Goal: Information Seeking & Learning: Find specific fact

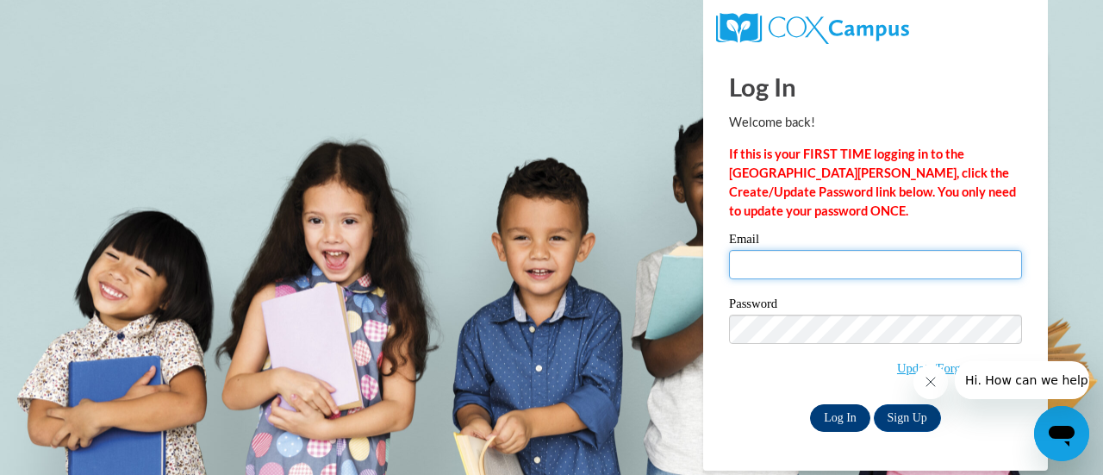
type input "[EMAIL_ADDRESS][DOMAIN_NAME]"
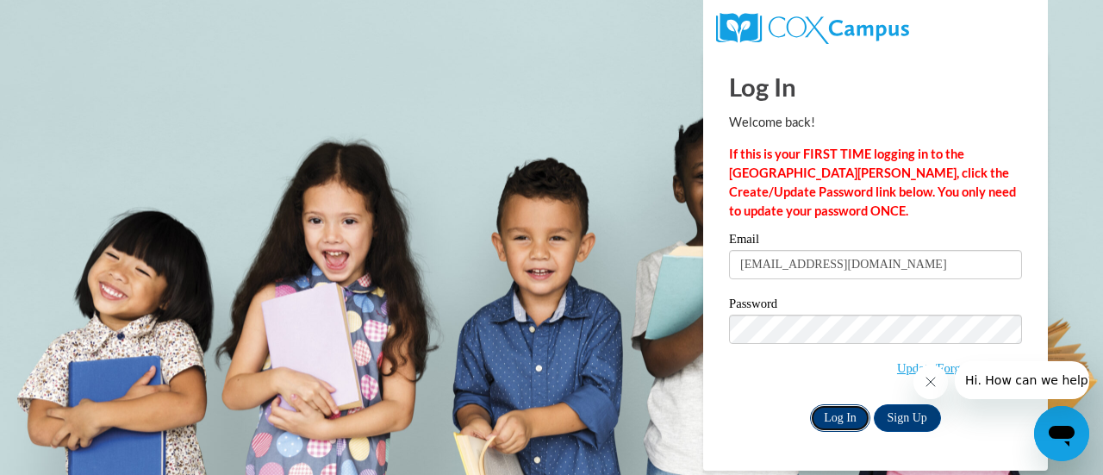
click at [841, 418] on input "Log In" at bounding box center [840, 418] width 60 height 28
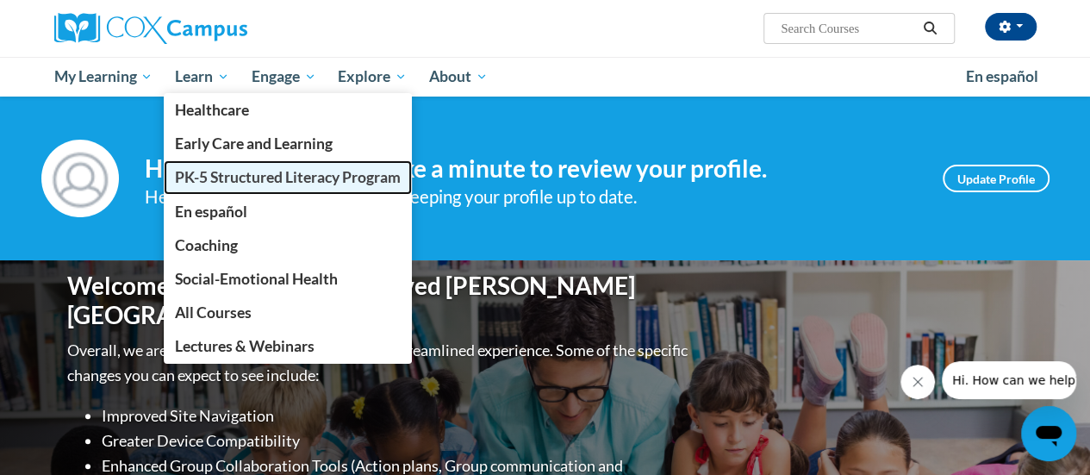
click at [228, 179] on span "PK-5 Structured Literacy Program" at bounding box center [288, 177] width 226 height 18
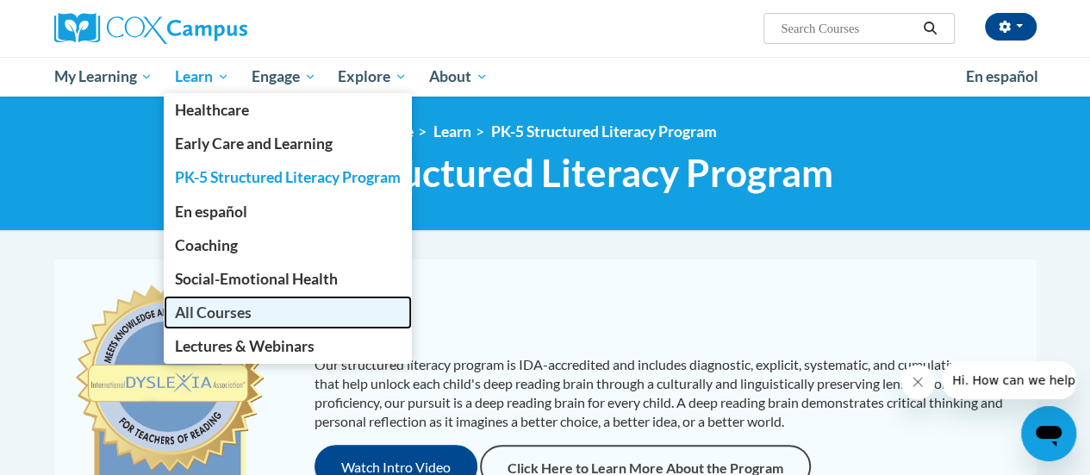
click at [227, 318] on span "All Courses" at bounding box center [213, 312] width 77 height 18
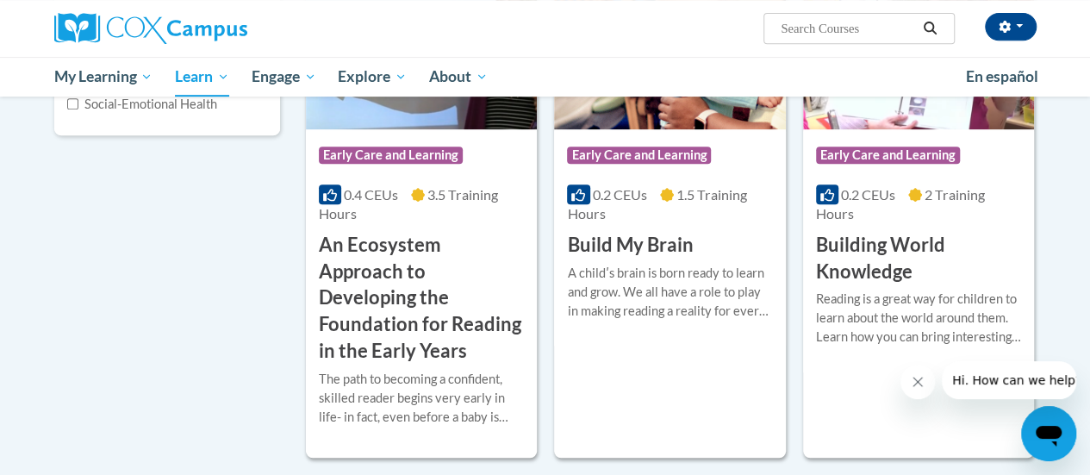
scroll to position [372, 0]
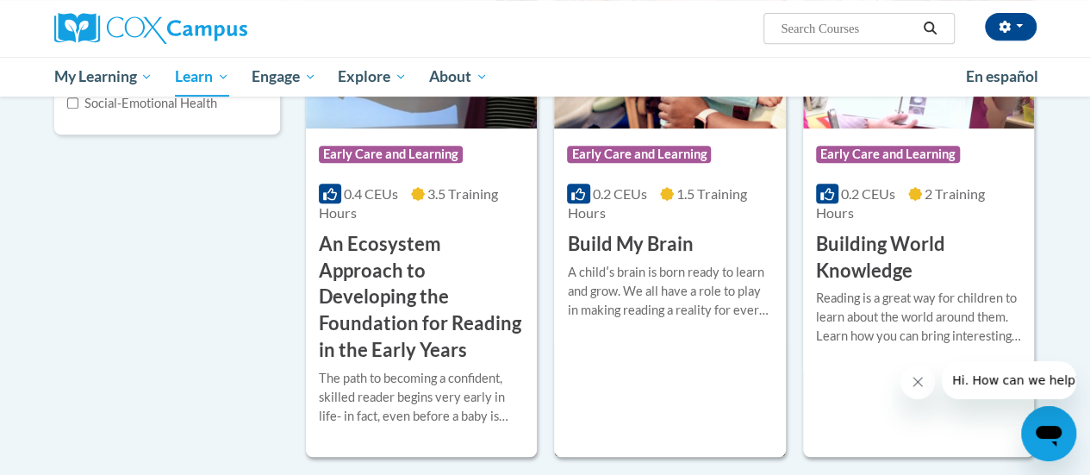
click at [675, 235] on h3 "Build My Brain" at bounding box center [630, 244] width 126 height 27
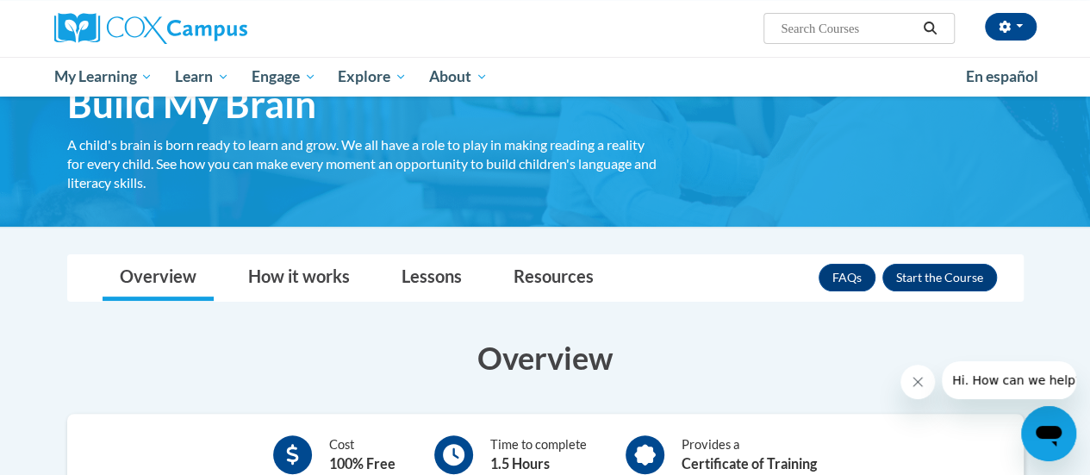
scroll to position [128, 0]
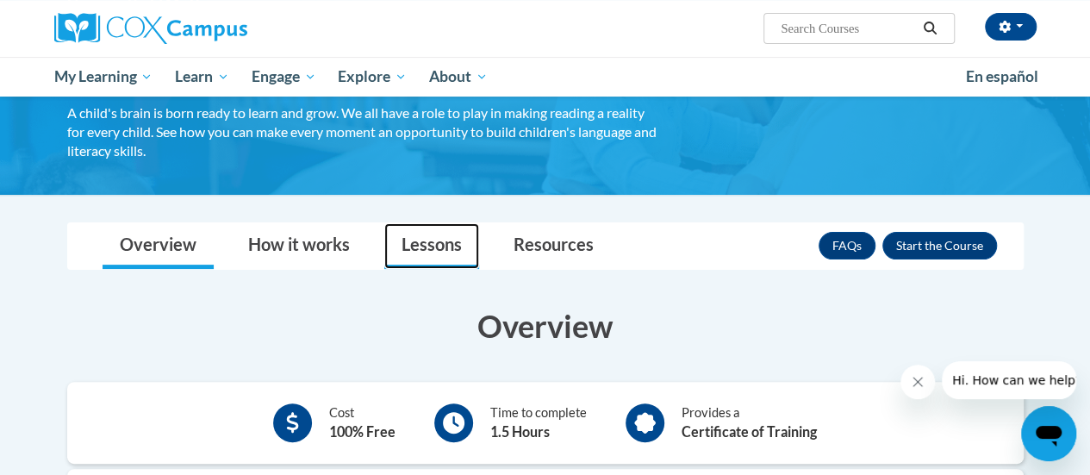
click at [425, 242] on link "Lessons" at bounding box center [431, 246] width 95 height 46
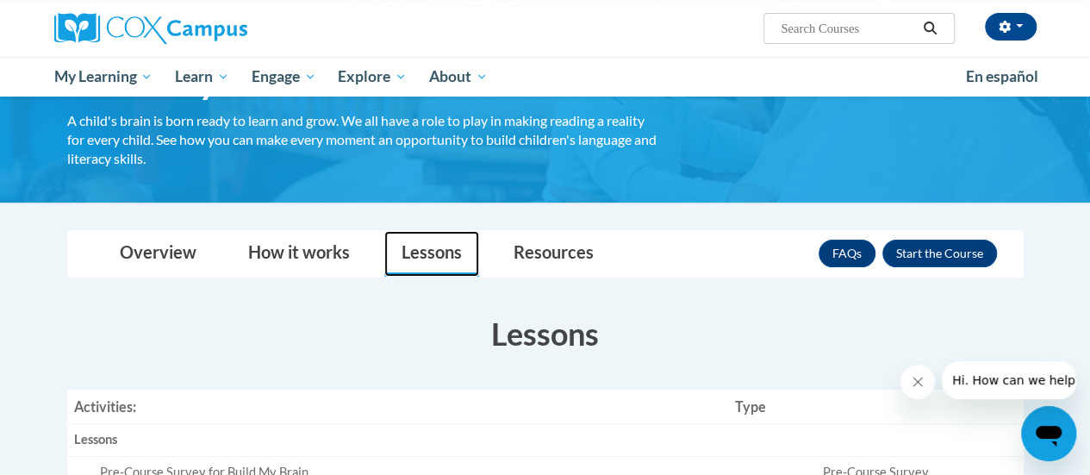
scroll to position [109, 0]
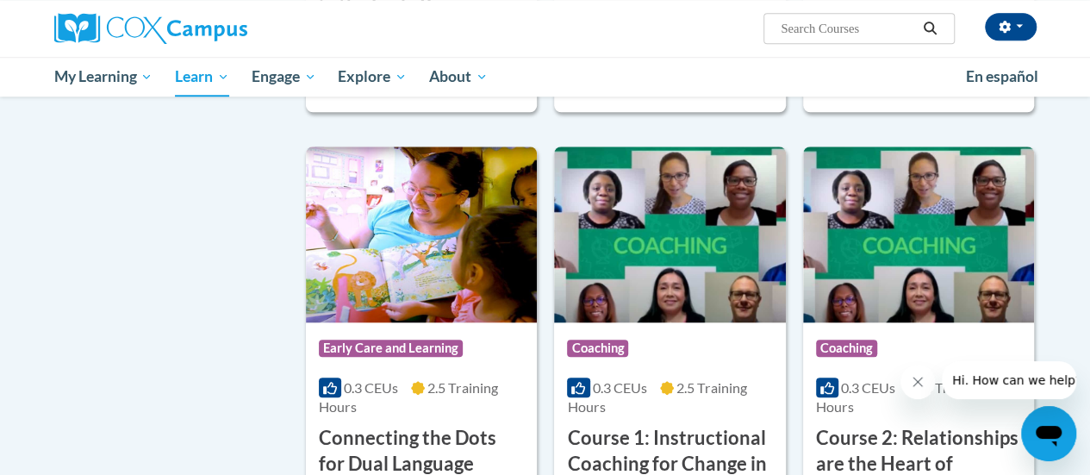
scroll to position [719, 0]
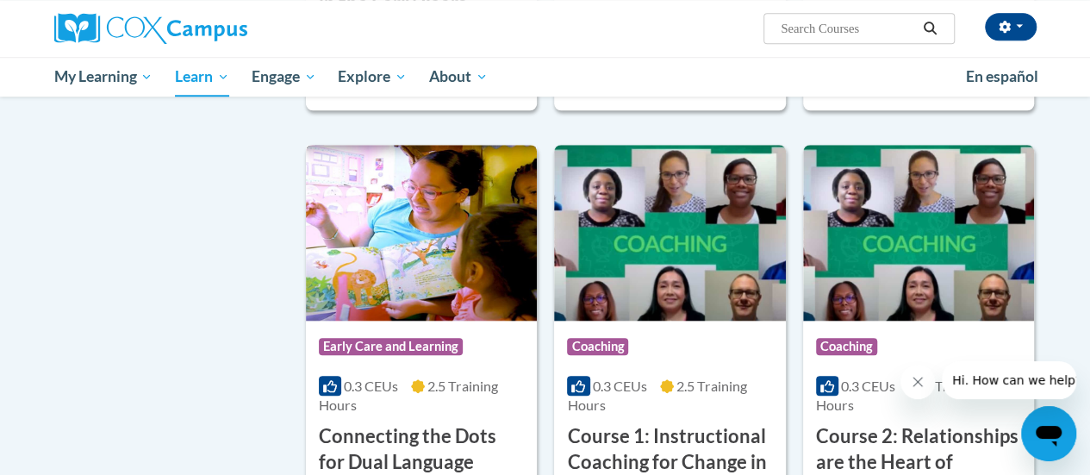
click at [470, 263] on img at bounding box center [421, 233] width 231 height 176
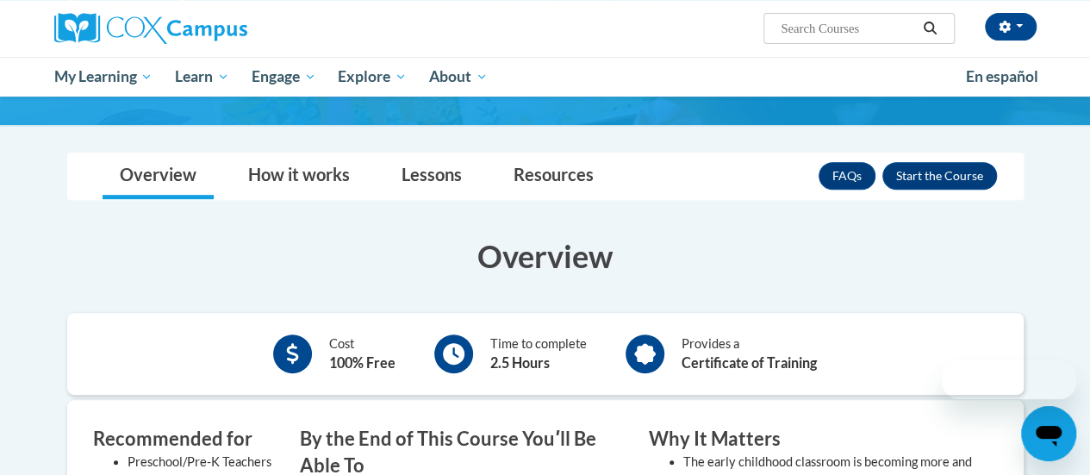
scroll to position [308, 0]
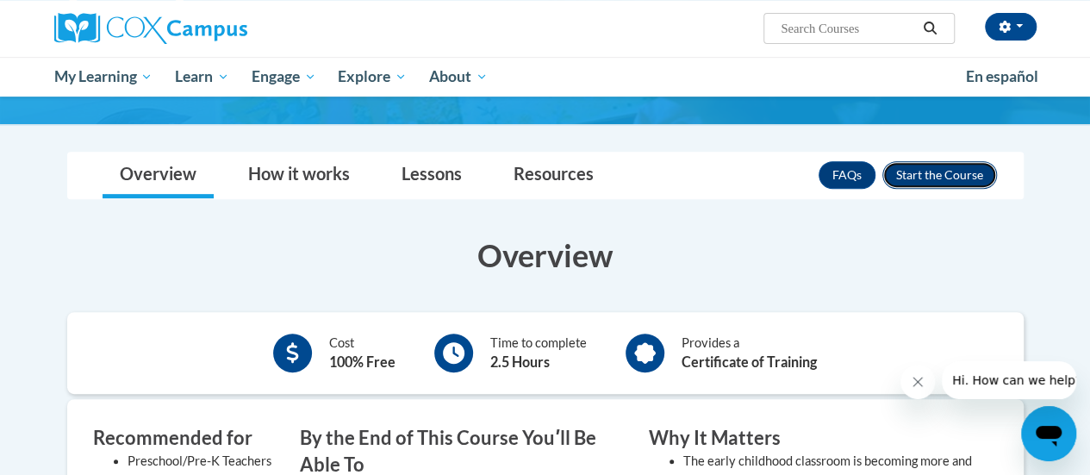
click at [925, 177] on button "Enroll" at bounding box center [939, 175] width 115 height 28
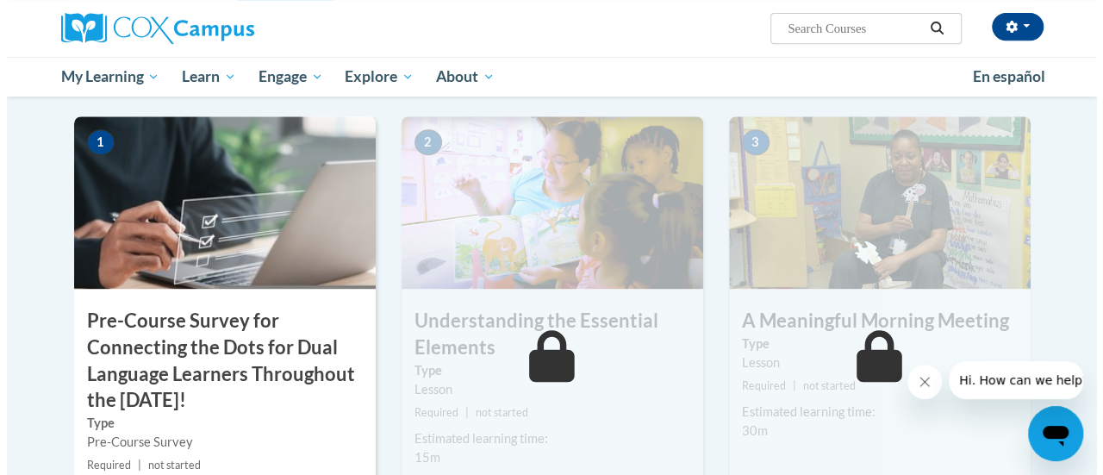
scroll to position [437, 0]
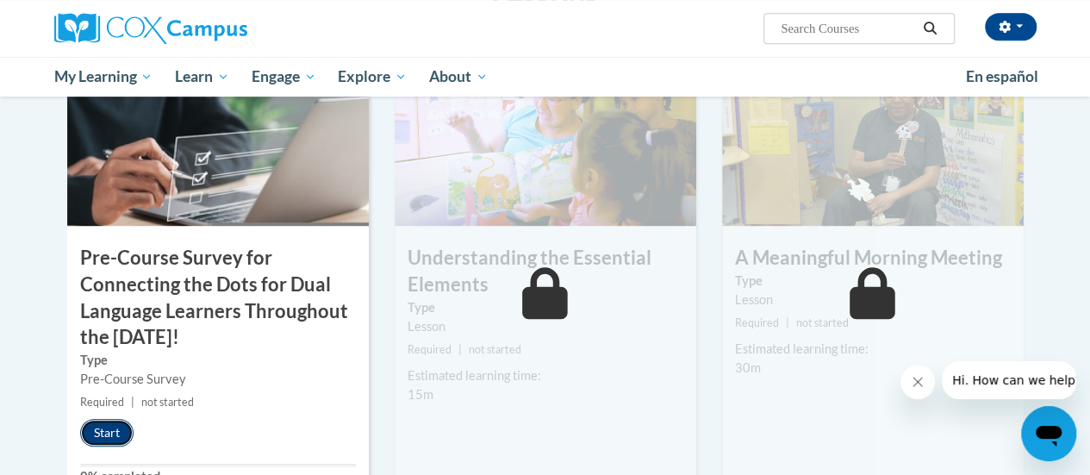
click at [109, 433] on button "Start" at bounding box center [106, 433] width 53 height 28
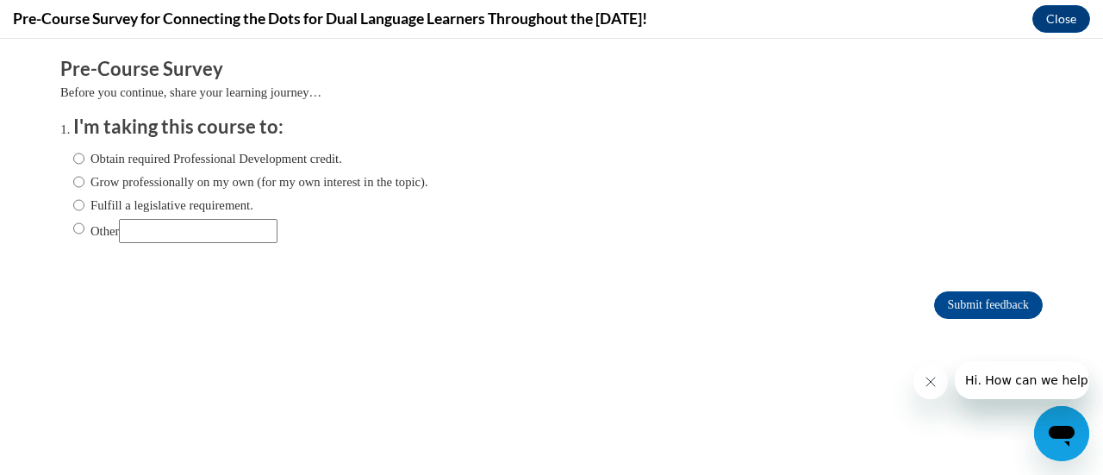
scroll to position [0, 0]
click at [73, 226] on input "Other" at bounding box center [78, 228] width 11 height 19
radio input "true"
click at [73, 181] on input "Grow professionally on my own (for my own interest in the topic)." at bounding box center [78, 181] width 11 height 19
radio input "true"
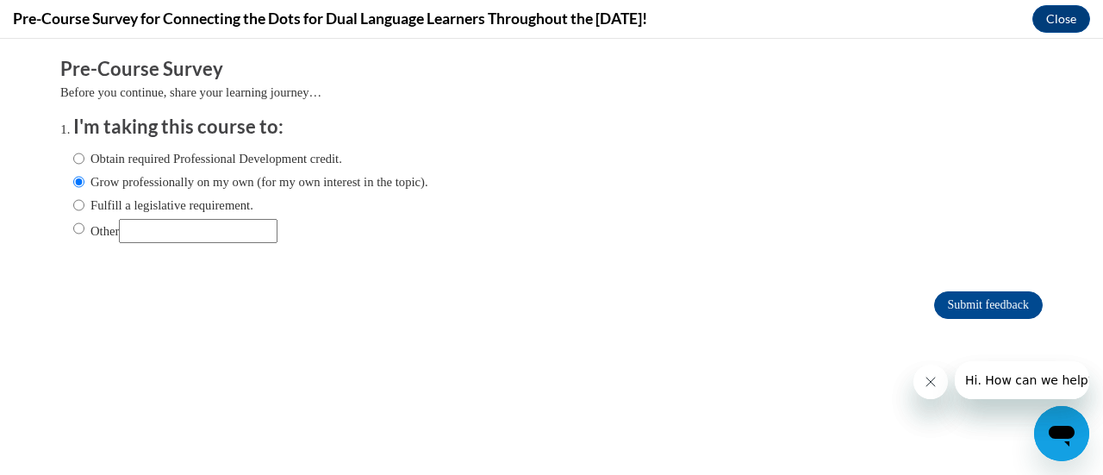
click at [929, 380] on icon "Close message from company" at bounding box center [930, 382] width 14 height 14
click at [931, 383] on icon "Close message from company" at bounding box center [930, 382] width 14 height 14
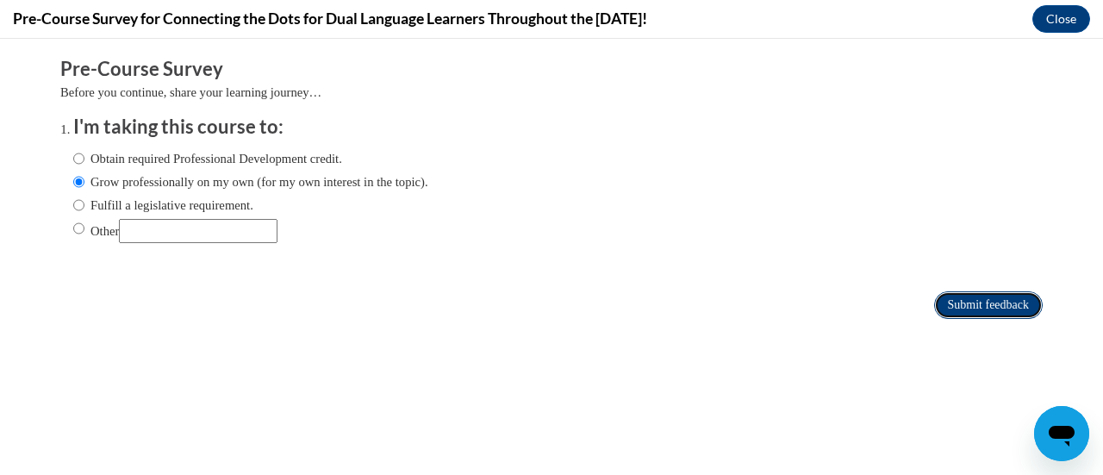
click at [975, 302] on input "Submit feedback" at bounding box center [988, 305] width 109 height 28
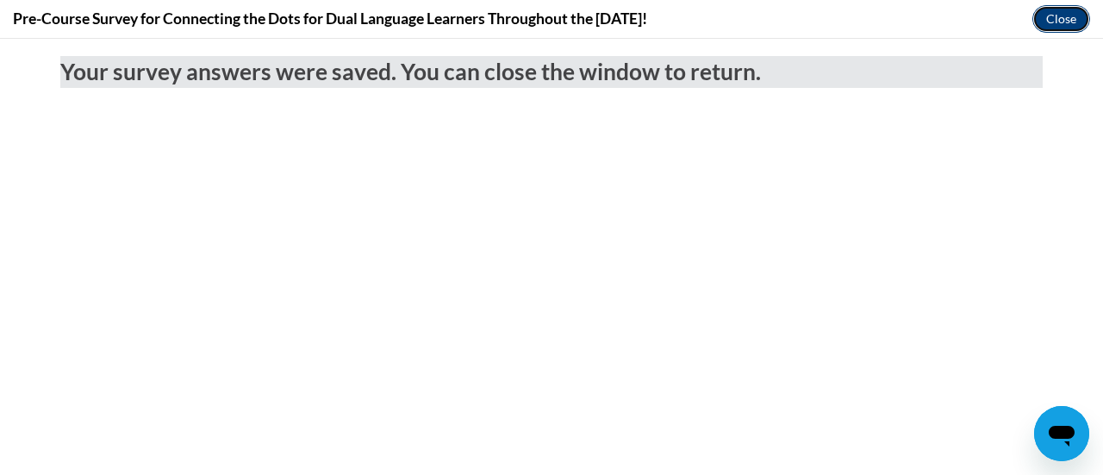
click at [1047, 22] on button "Close" at bounding box center [1061, 19] width 58 height 28
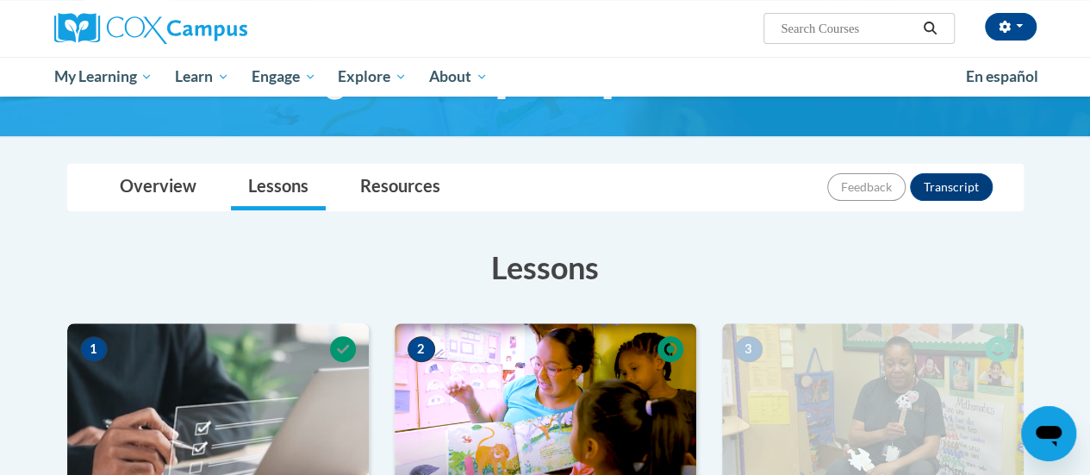
scroll to position [168, 0]
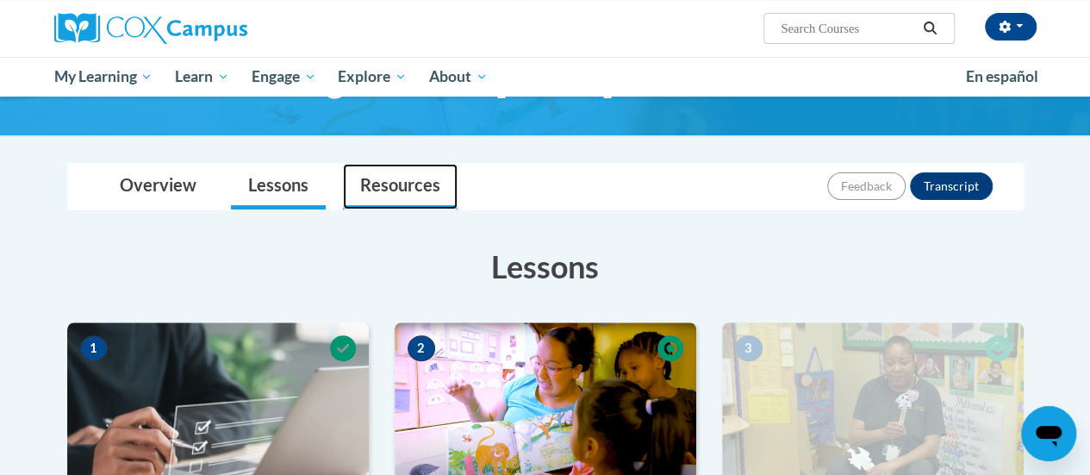
click at [384, 192] on link "Resources" at bounding box center [400, 187] width 115 height 46
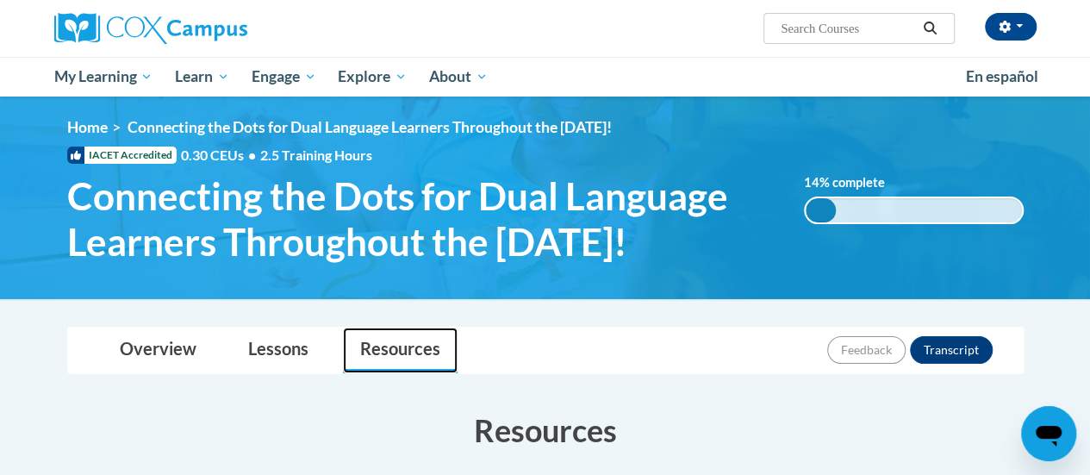
scroll to position [0, 0]
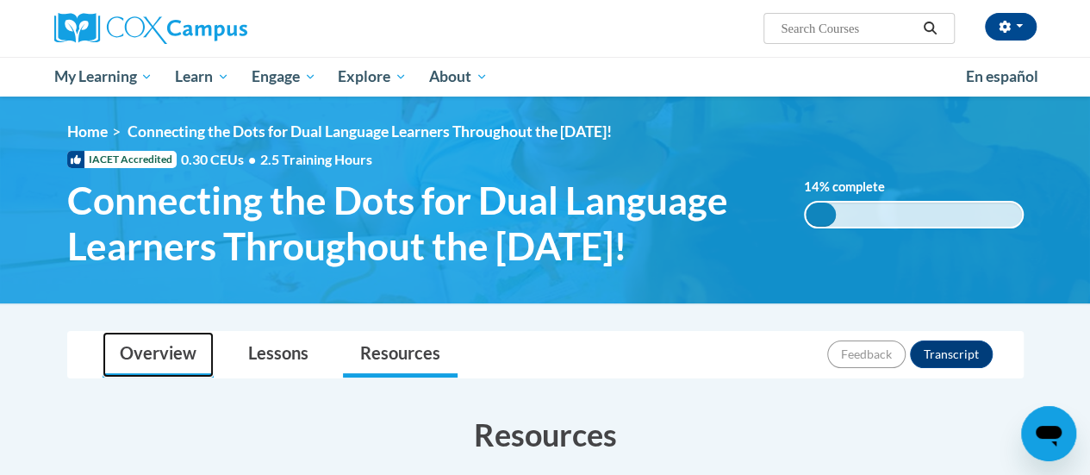
click at [140, 352] on link "Overview" at bounding box center [158, 355] width 111 height 46
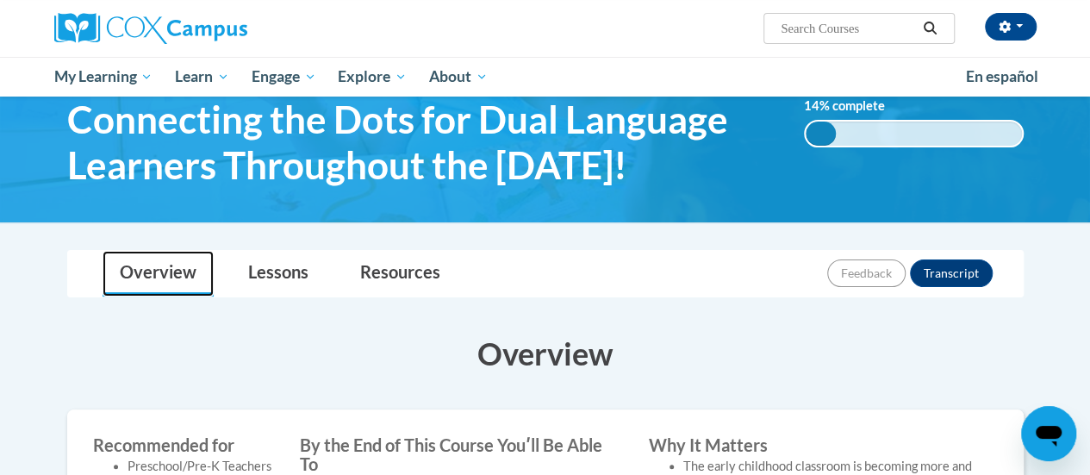
scroll to position [71, 0]
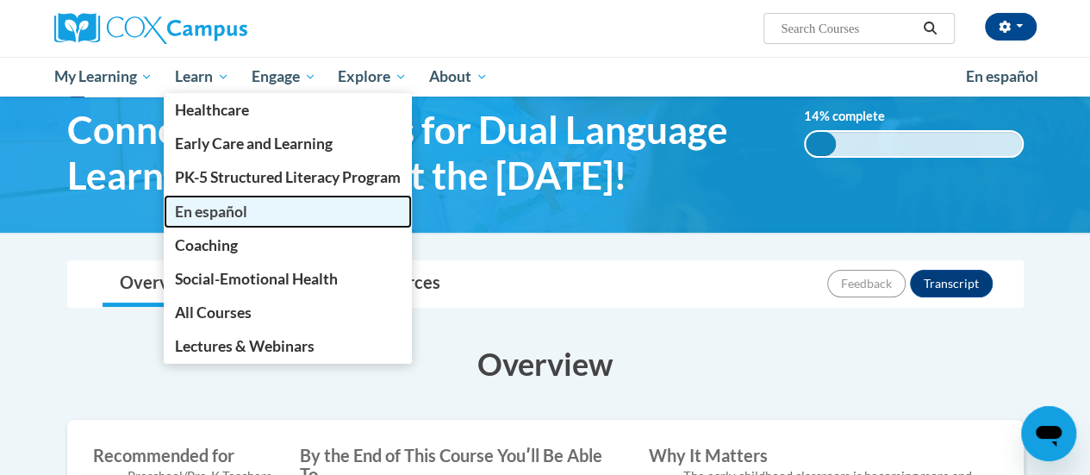
click at [215, 216] on span "En español" at bounding box center [211, 211] width 72 height 18
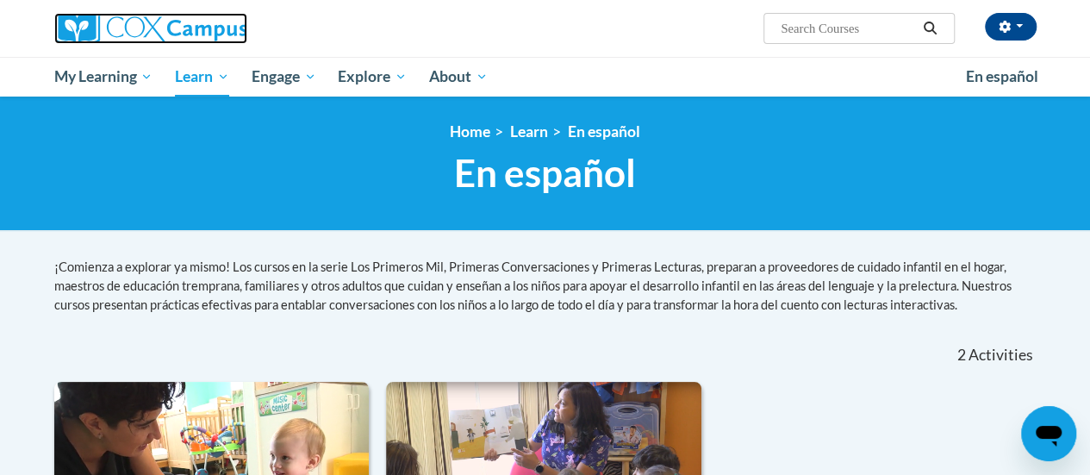
click at [140, 23] on img at bounding box center [150, 28] width 193 height 31
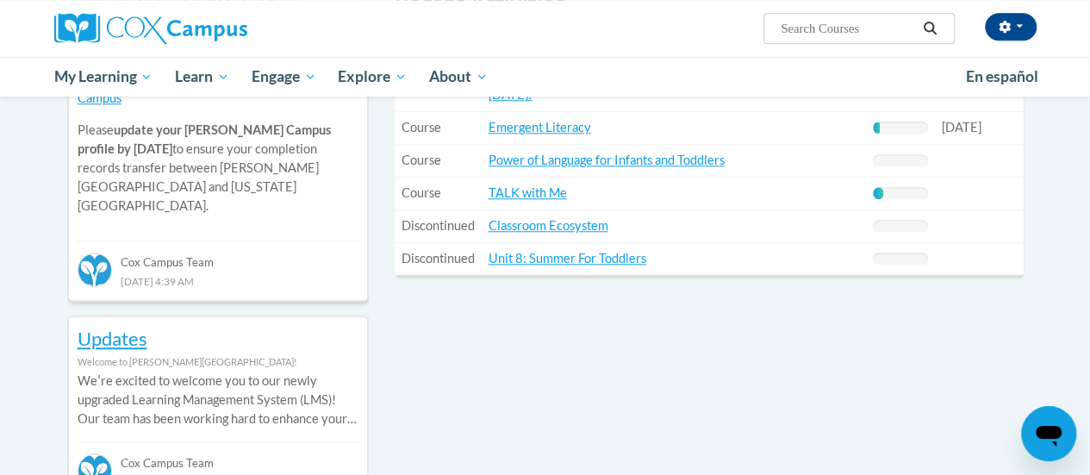
scroll to position [725, 0]
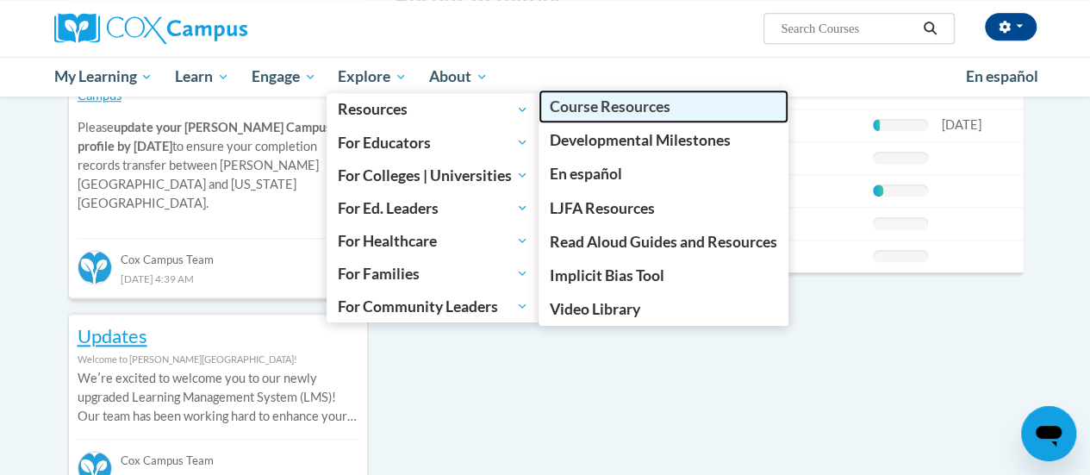
click at [607, 103] on span "Course Resources" at bounding box center [610, 106] width 121 height 18
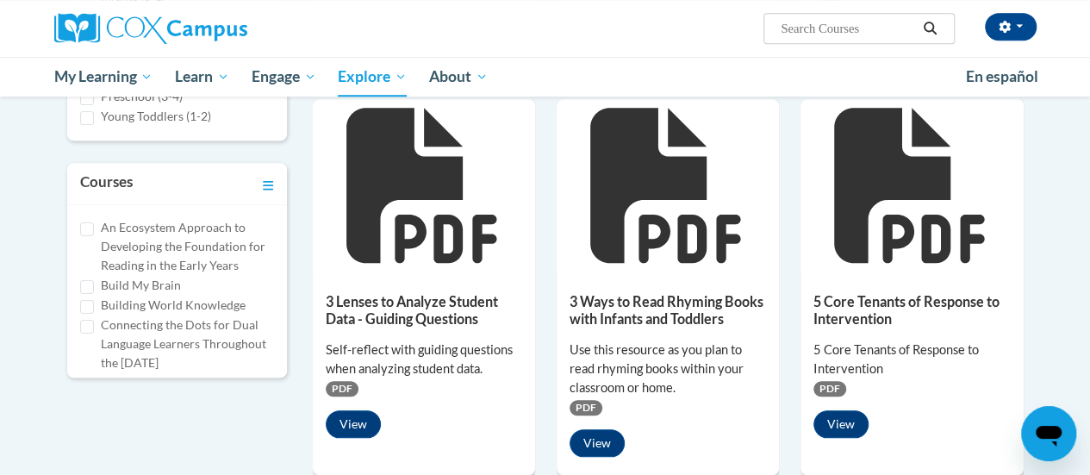
scroll to position [596, 0]
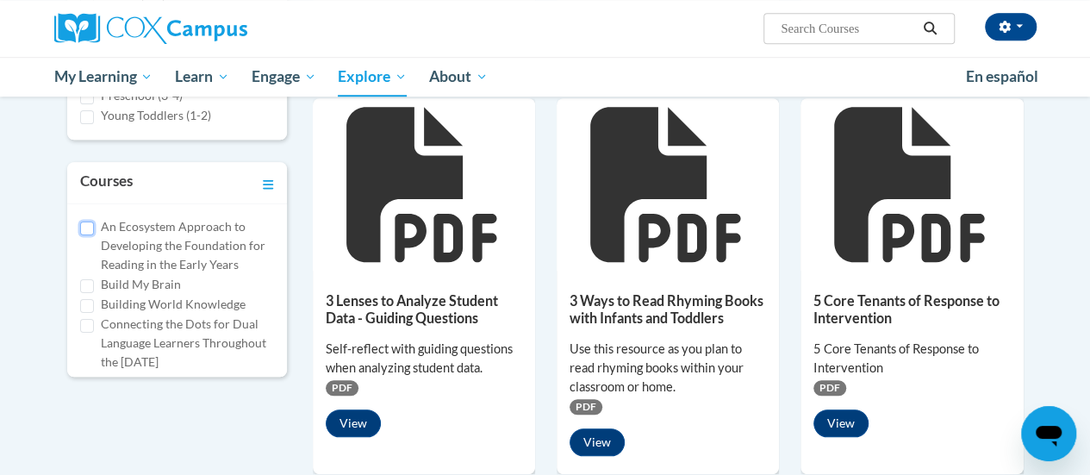
click at [85, 225] on input "An Ecosystem Approach to Developing the Foundation for Reading in the Early Yea…" at bounding box center [87, 228] width 14 height 14
checkbox input "true"
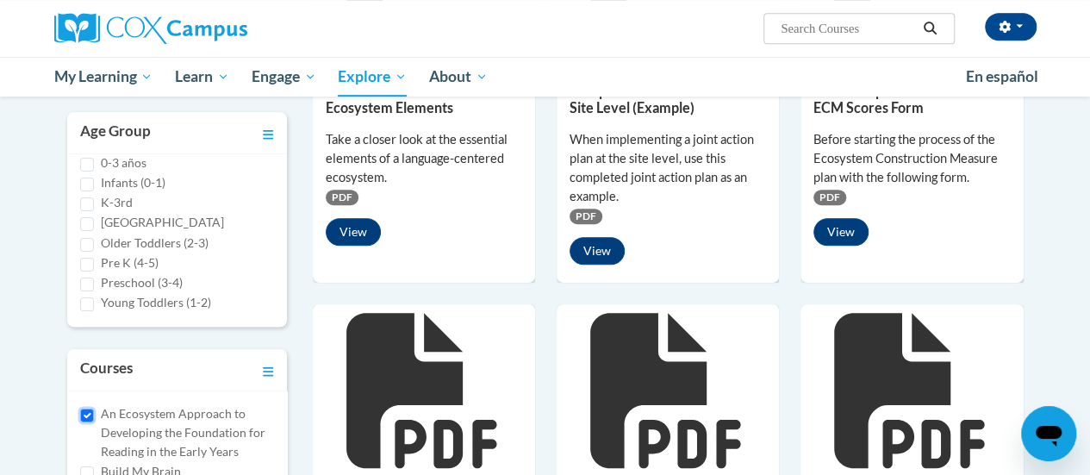
scroll to position [399, 0]
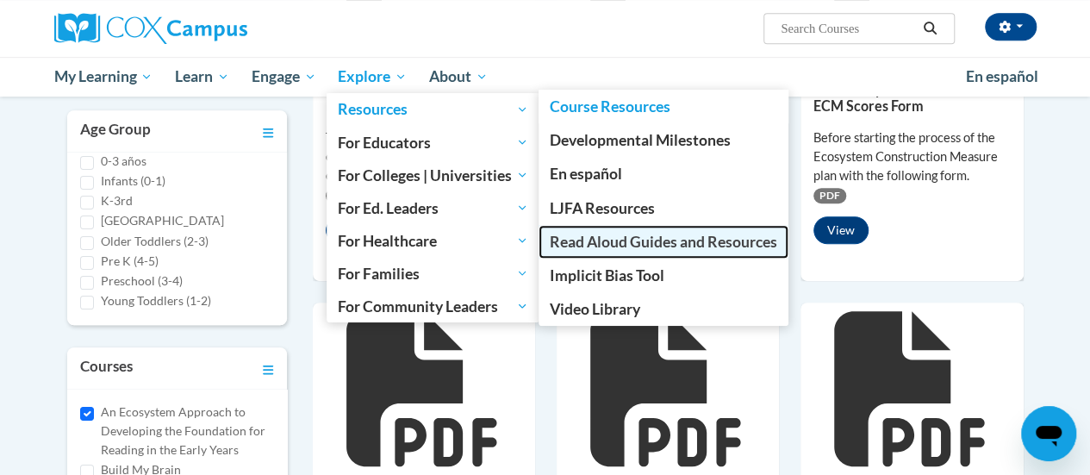
click at [609, 236] on span "Read Aloud Guides and Resources" at bounding box center [663, 242] width 227 height 18
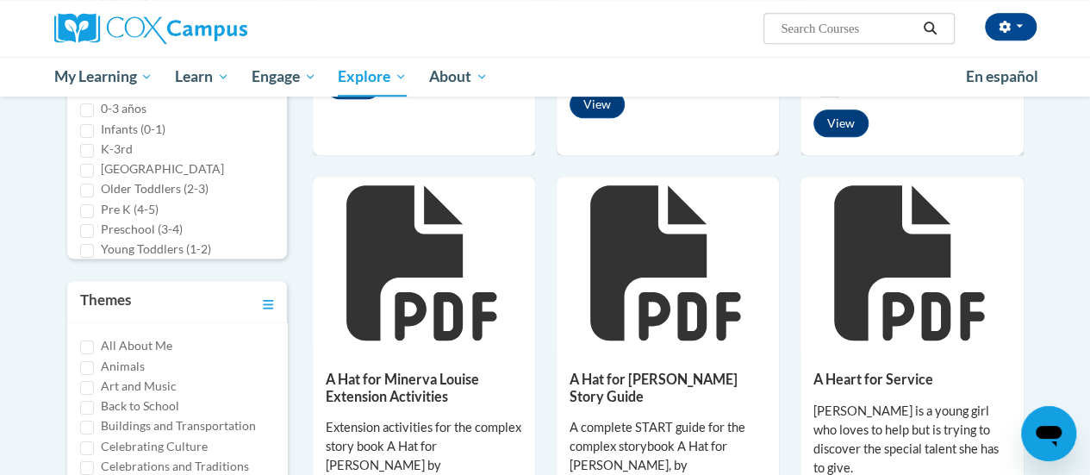
scroll to position [538, 0]
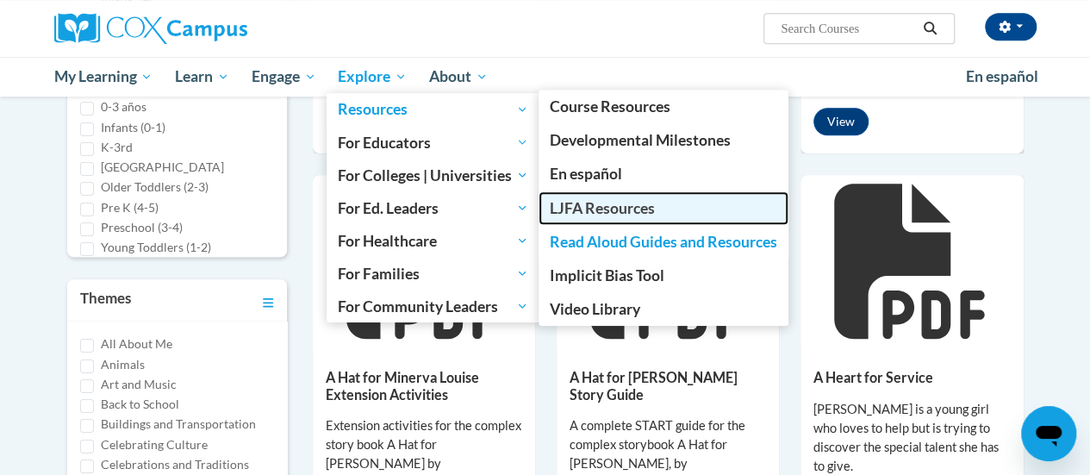
click at [605, 209] on span "LJFA Resources" at bounding box center [602, 208] width 105 height 18
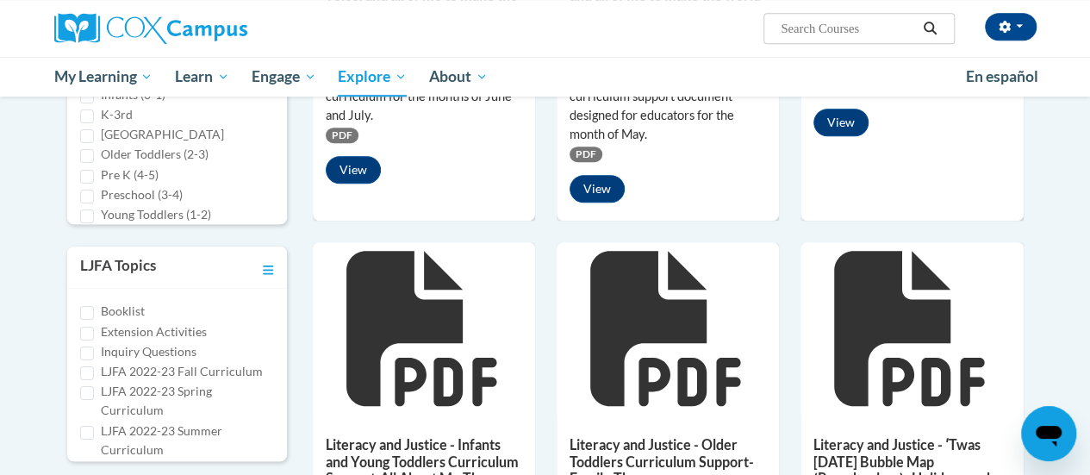
scroll to position [572, 0]
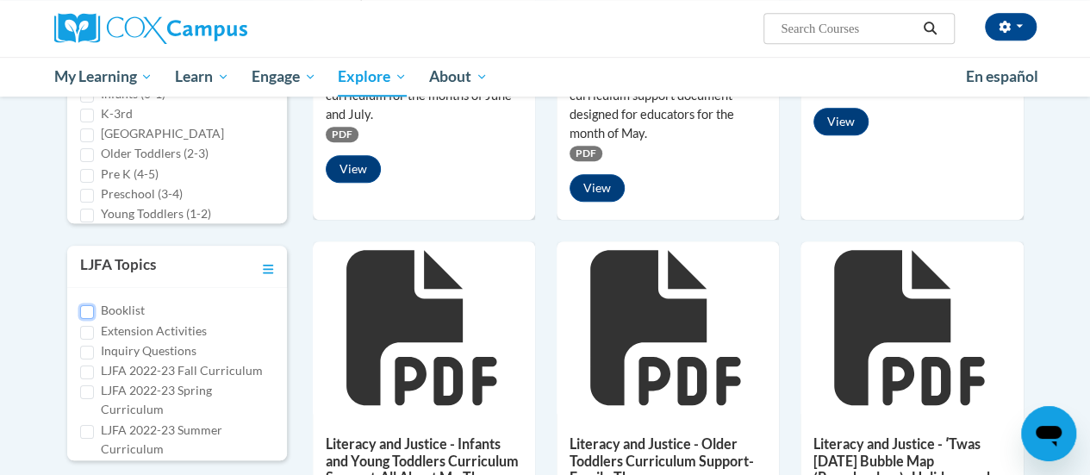
click at [90, 309] on input "Booklist" at bounding box center [87, 312] width 14 height 14
checkbox input "true"
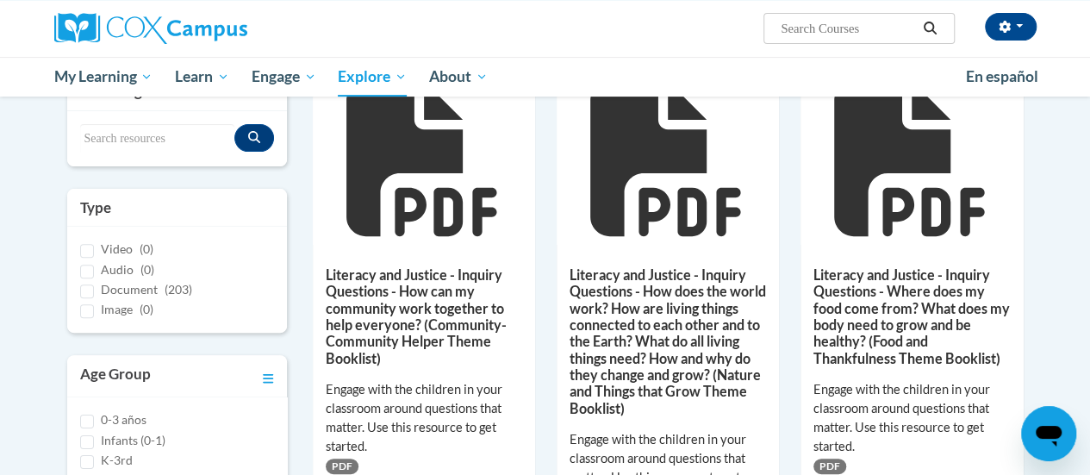
scroll to position [0, 0]
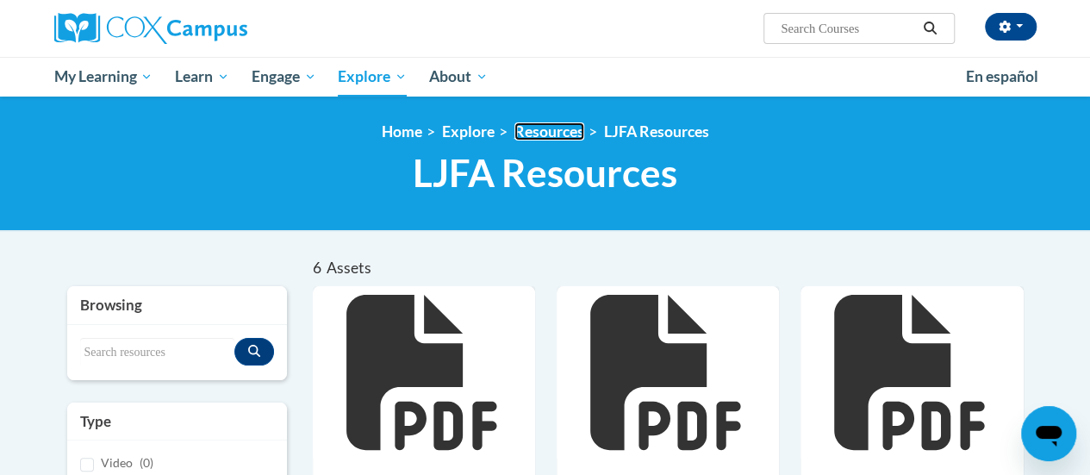
click at [551, 131] on link "Resources" at bounding box center [549, 131] width 70 height 18
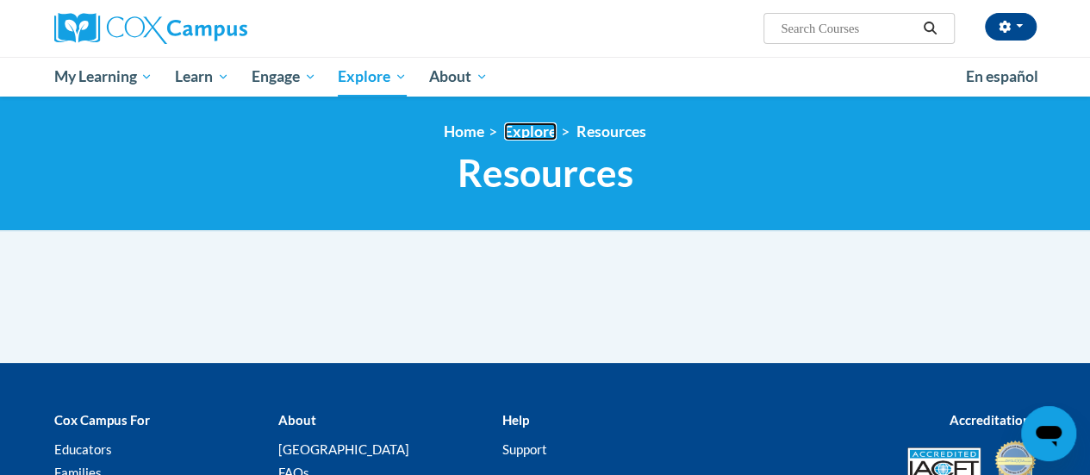
click at [520, 135] on link "Explore" at bounding box center [530, 131] width 53 height 18
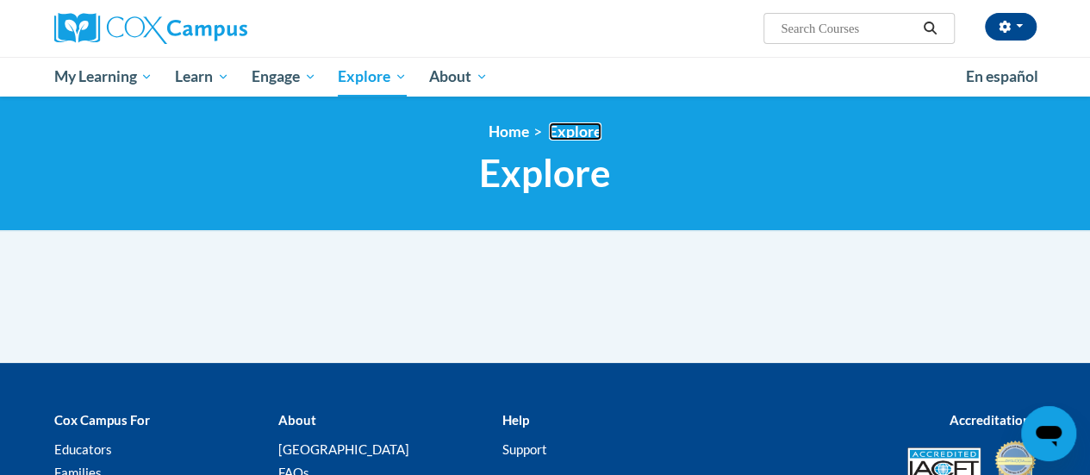
click at [574, 132] on link "Explore" at bounding box center [575, 131] width 53 height 18
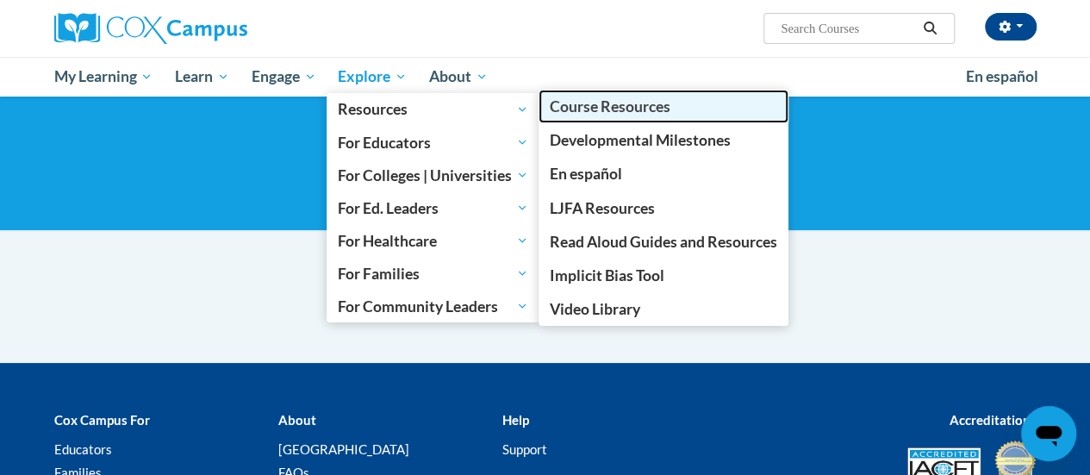
click at [596, 109] on span "Course Resources" at bounding box center [610, 106] width 121 height 18
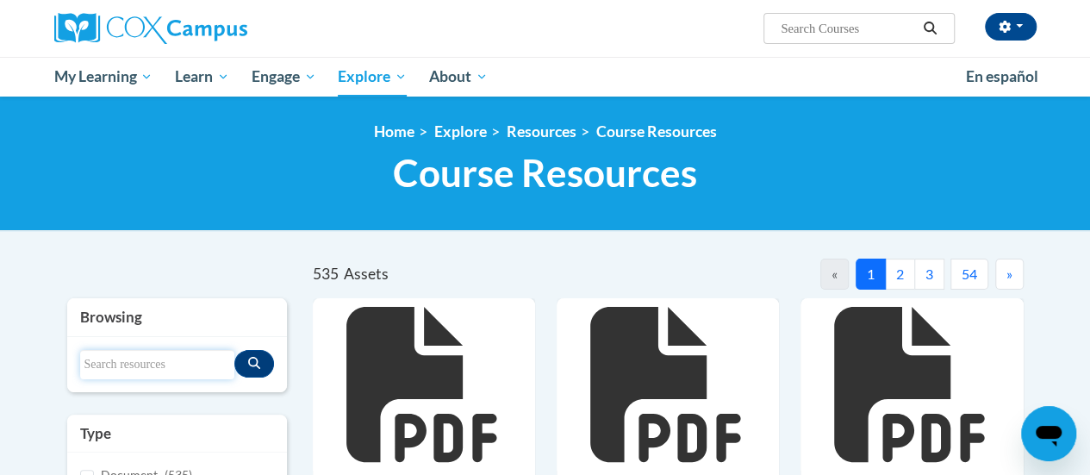
click at [135, 364] on input "Search resources" at bounding box center [157, 364] width 154 height 29
type input "START"
click at [255, 364] on icon "Search resources" at bounding box center [254, 363] width 12 height 12
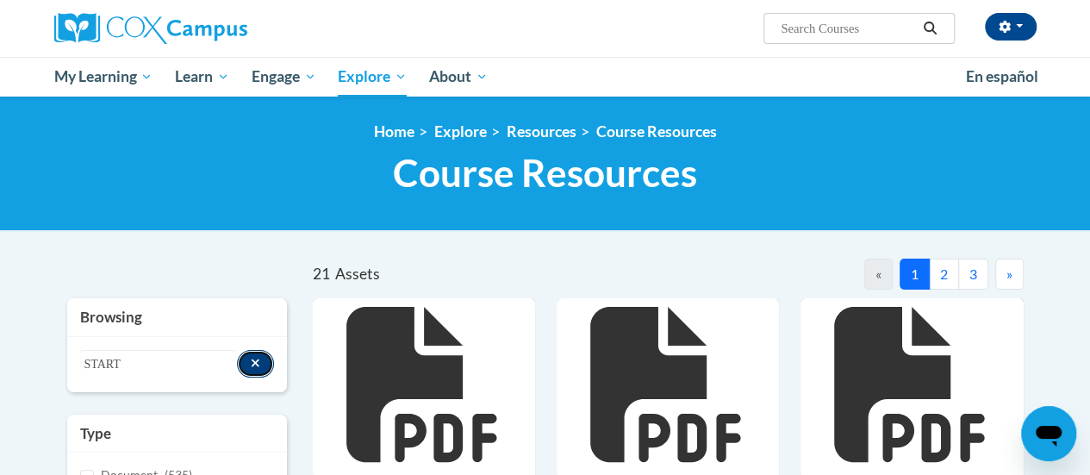
scroll to position [1, 0]
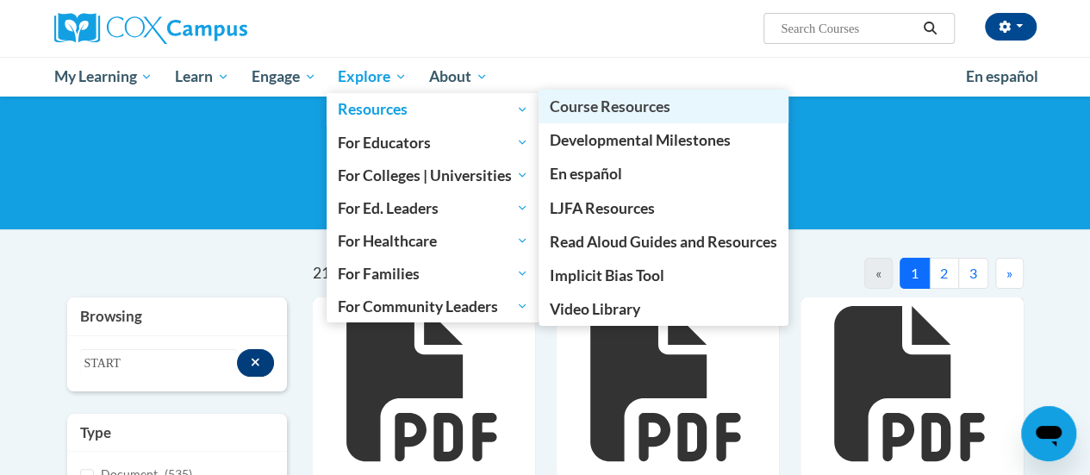
click at [650, 109] on span "Course Resources" at bounding box center [610, 106] width 121 height 18
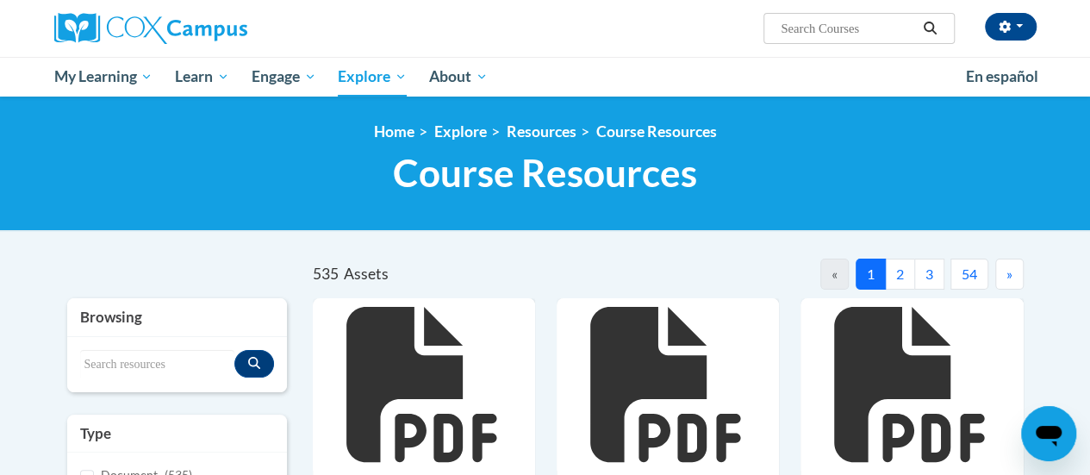
click at [893, 148] on div "<en>My Learning</en><fr>New fr_My Learning</fr><it>New it_My Learning</it><de>N…" at bounding box center [545, 163] width 1008 height 82
click at [117, 359] on input "Search resources" at bounding box center [157, 364] width 154 height 29
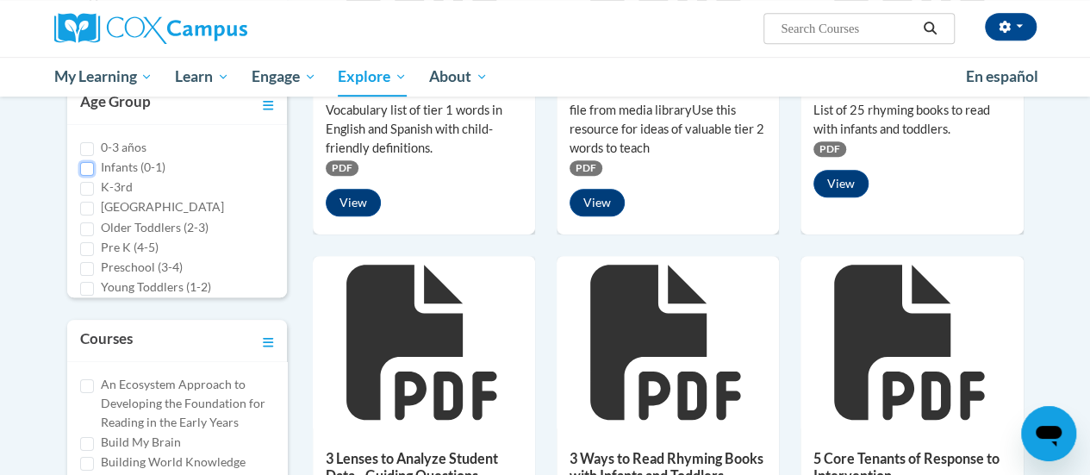
click at [88, 162] on input "Infants (0-1)" at bounding box center [87, 169] width 14 height 14
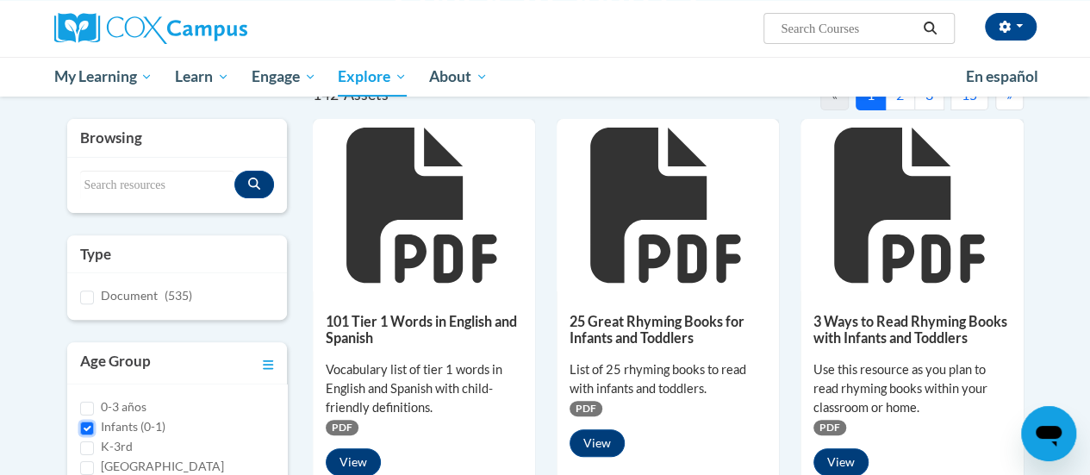
scroll to position [177, 0]
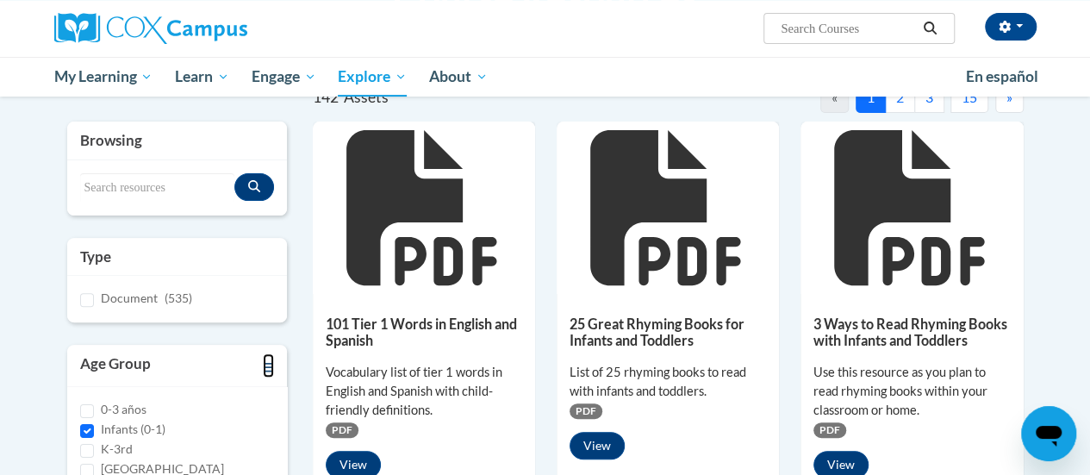
click at [271, 364] on icon "Toggle collapse" at bounding box center [268, 367] width 11 height 9
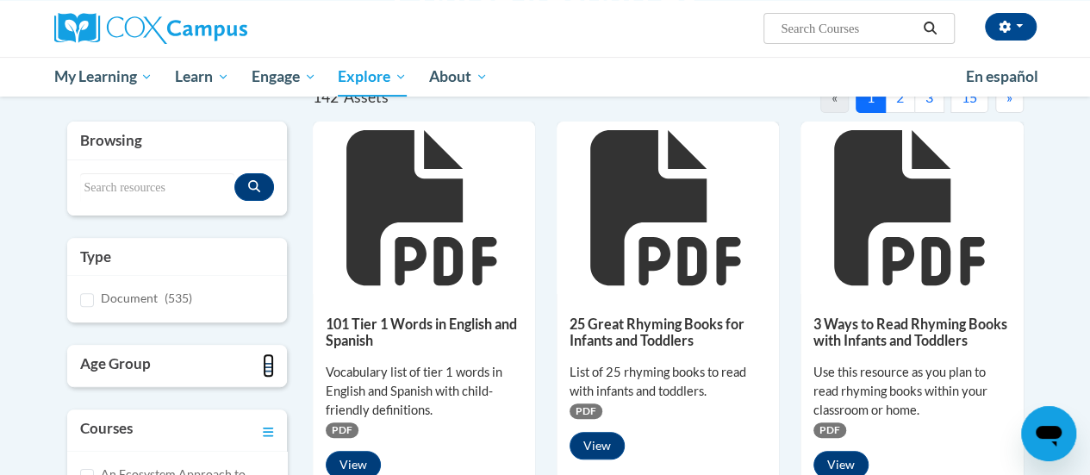
click at [271, 364] on icon "Toggle collapse" at bounding box center [268, 367] width 11 height 9
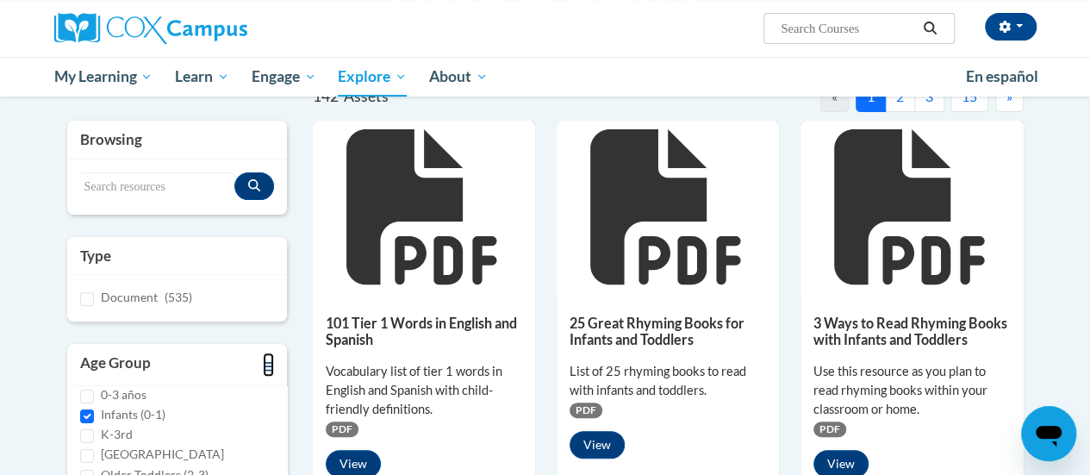
scroll to position [178, 0]
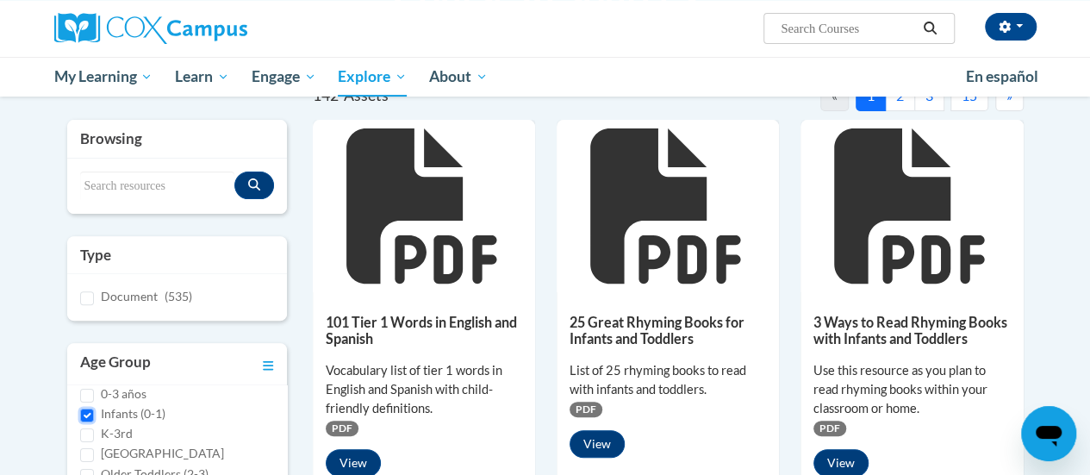
click at [86, 413] on input "Infants (0-1)" at bounding box center [87, 415] width 14 height 14
checkbox input "false"
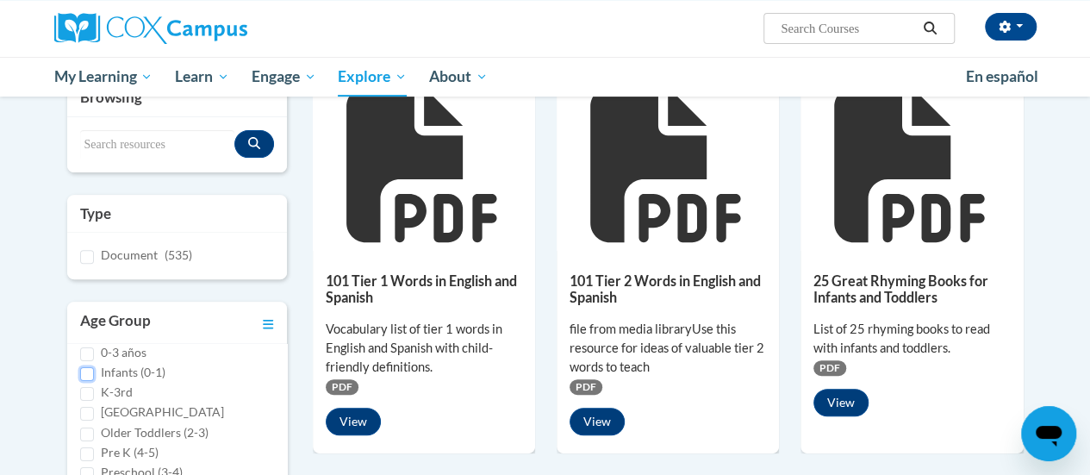
scroll to position [223, 0]
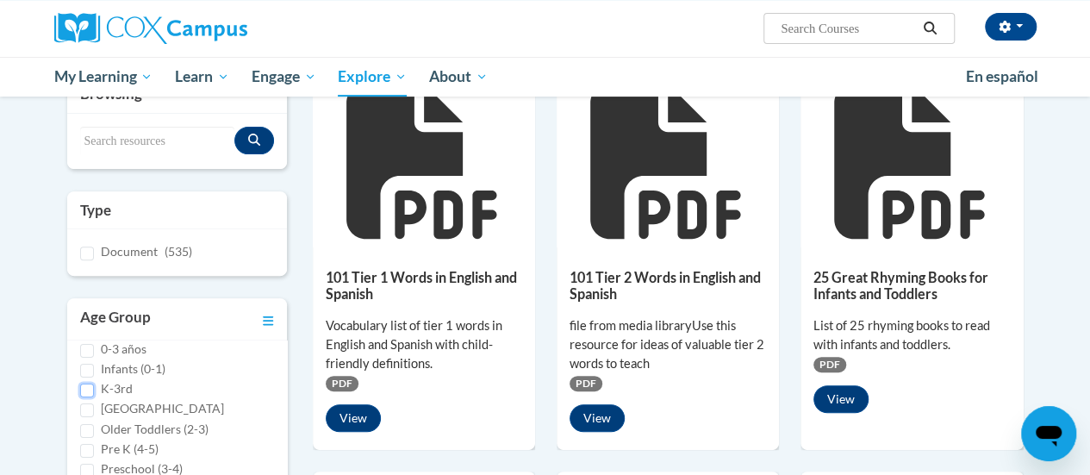
click at [84, 388] on input "K-3rd" at bounding box center [87, 390] width 14 height 14
checkbox input "true"
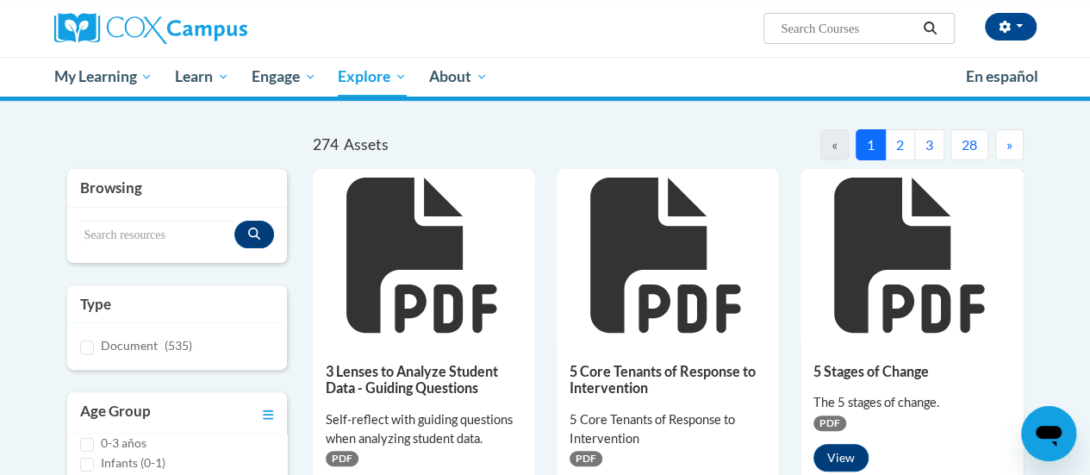
scroll to position [130, 0]
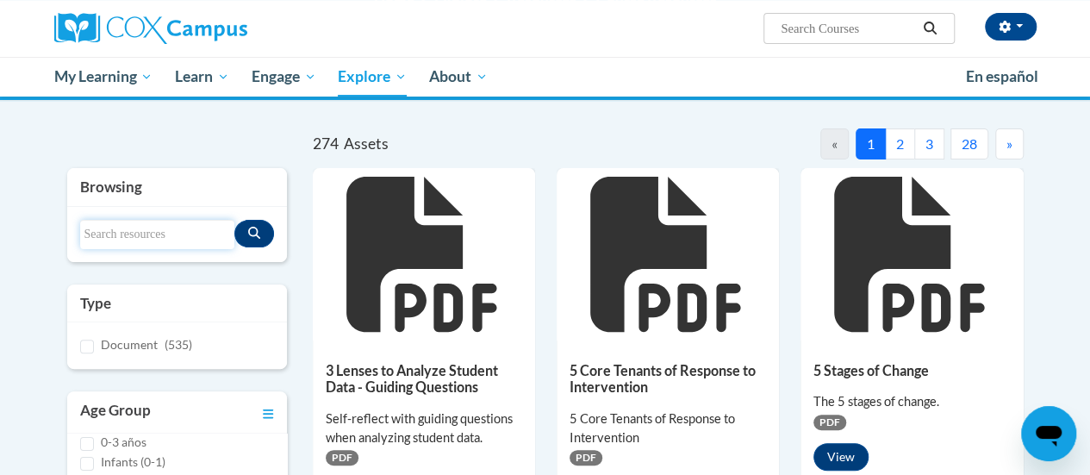
click at [95, 233] on input "Search resources" at bounding box center [157, 234] width 154 height 29
type input "START"
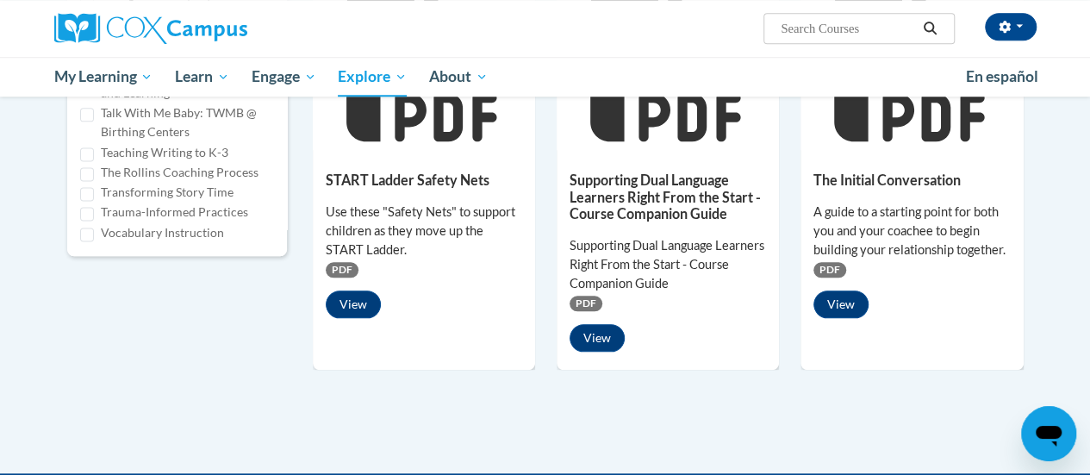
scroll to position [702, 0]
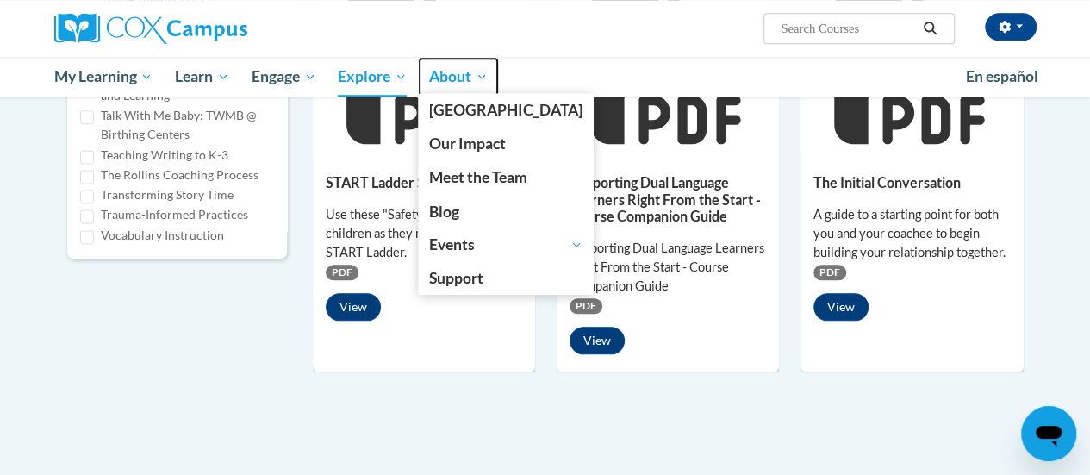
click at [488, 78] on span "About" at bounding box center [458, 76] width 59 height 21
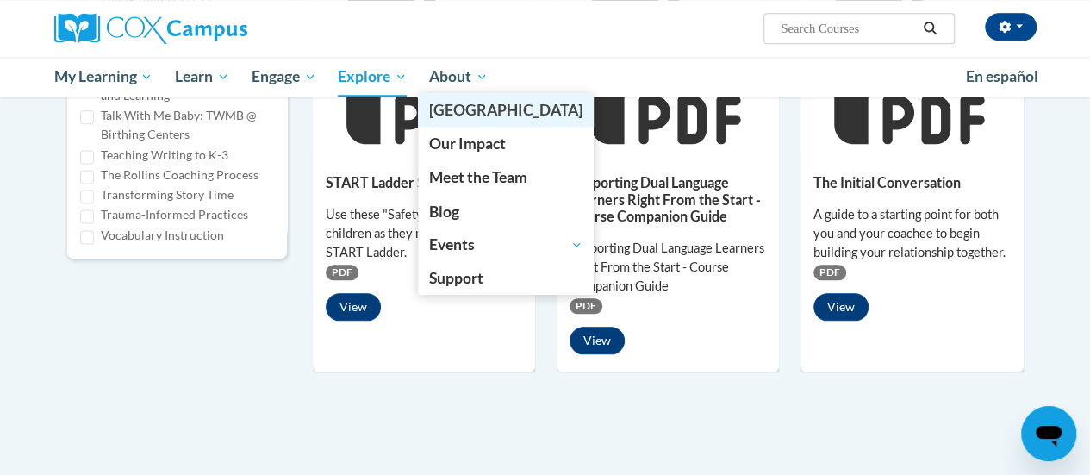
click at [537, 114] on link "[PERSON_NAME][GEOGRAPHIC_DATA]" at bounding box center [506, 110] width 176 height 34
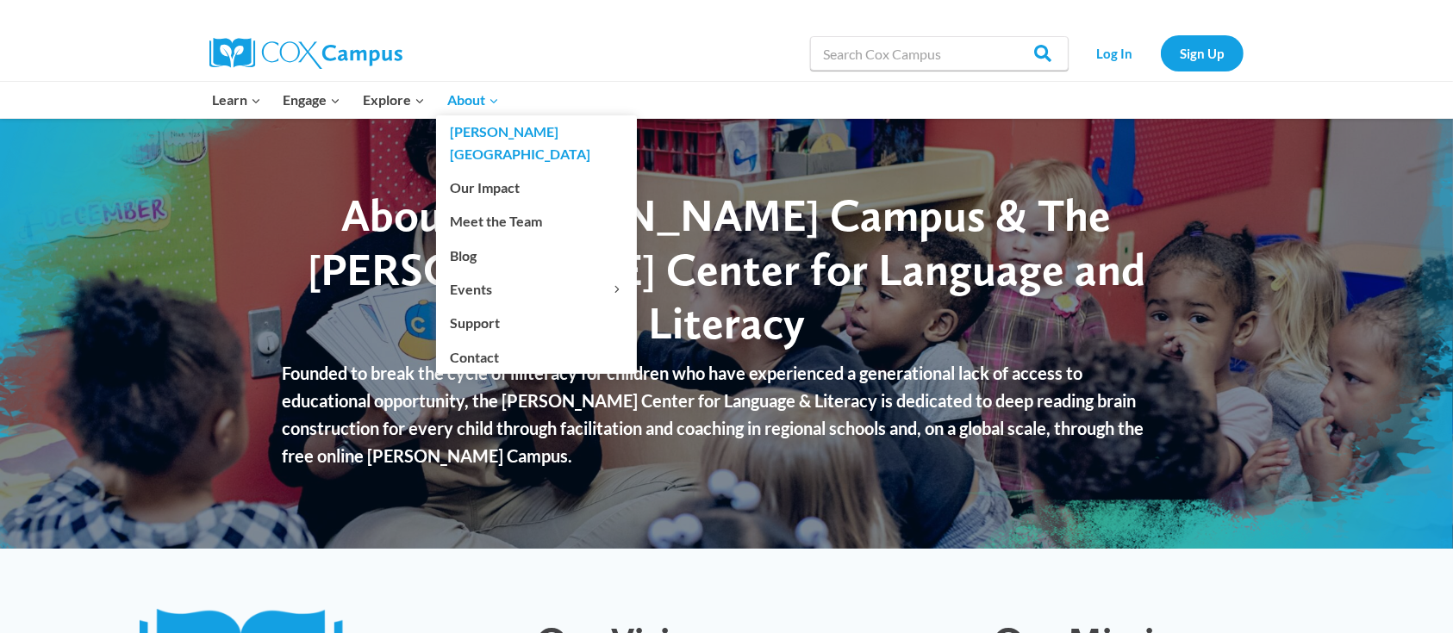
click at [488, 117] on link "[PERSON_NAME][GEOGRAPHIC_DATA]" at bounding box center [536, 142] width 201 height 55
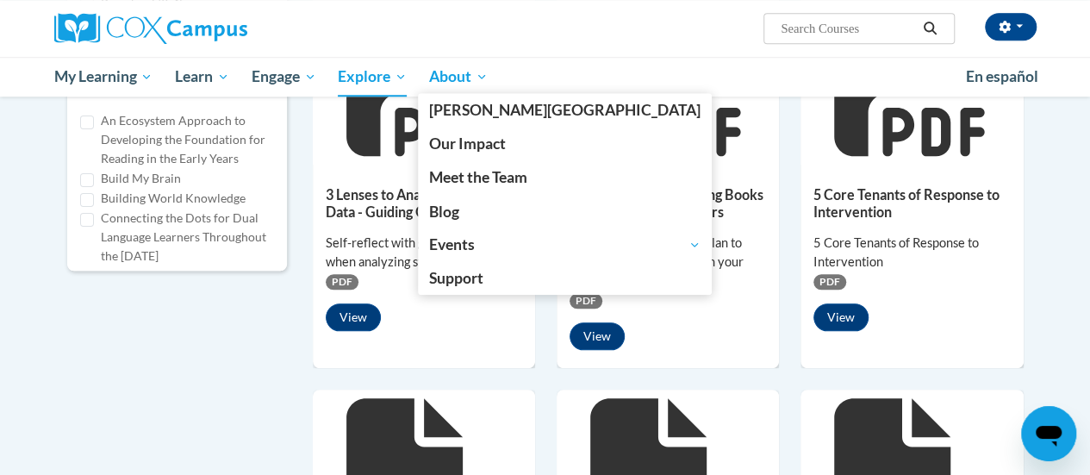
click at [499, 66] on link "About" at bounding box center [458, 77] width 81 height 40
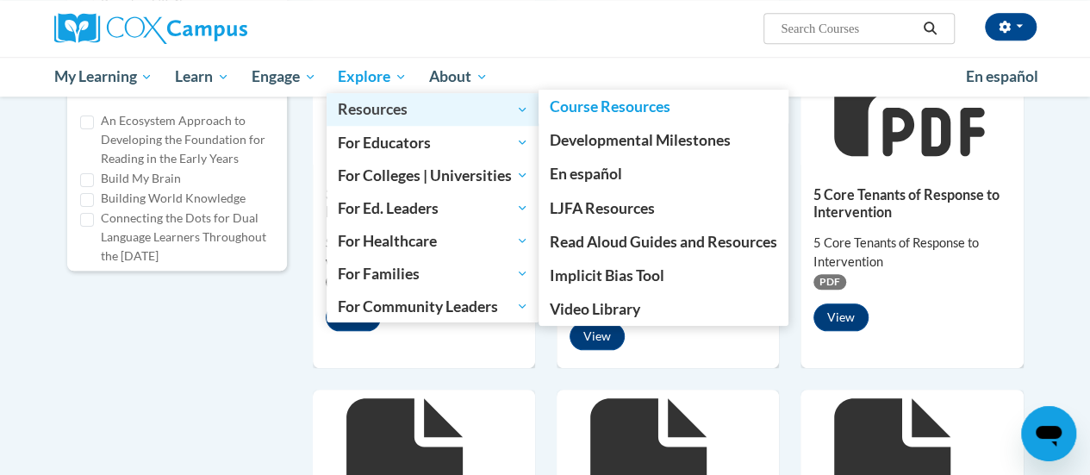
click at [400, 95] on link "Resources" at bounding box center [433, 109] width 213 height 33
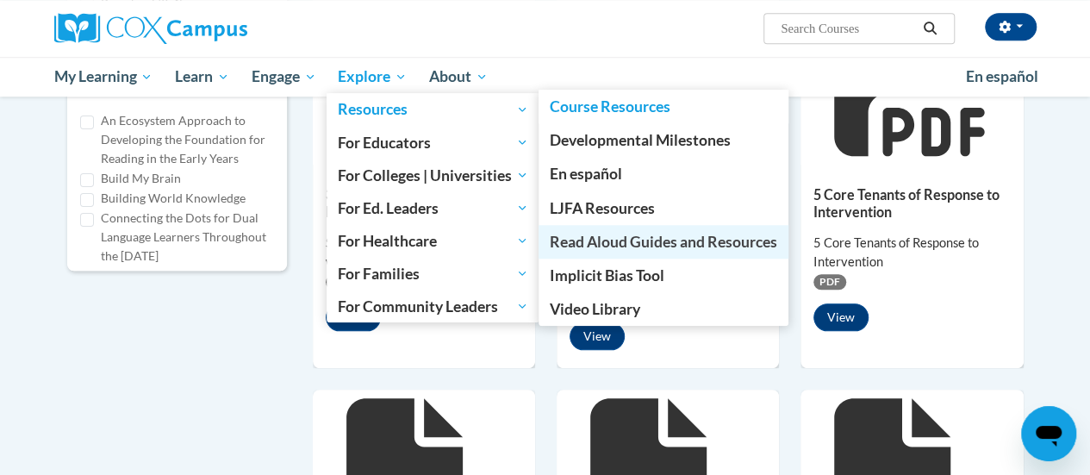
click at [715, 240] on span "Read Aloud Guides and Resources" at bounding box center [663, 242] width 227 height 18
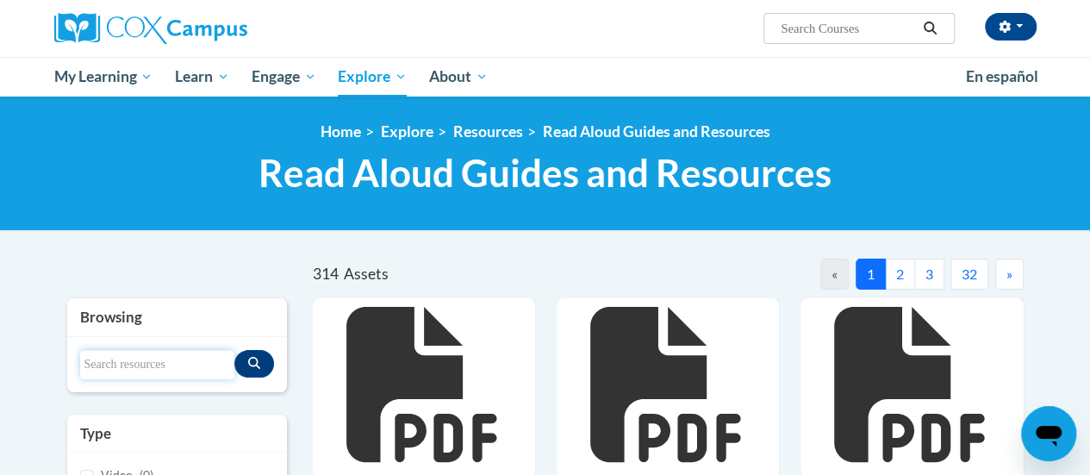
click at [165, 362] on input "Search resources" at bounding box center [157, 364] width 154 height 29
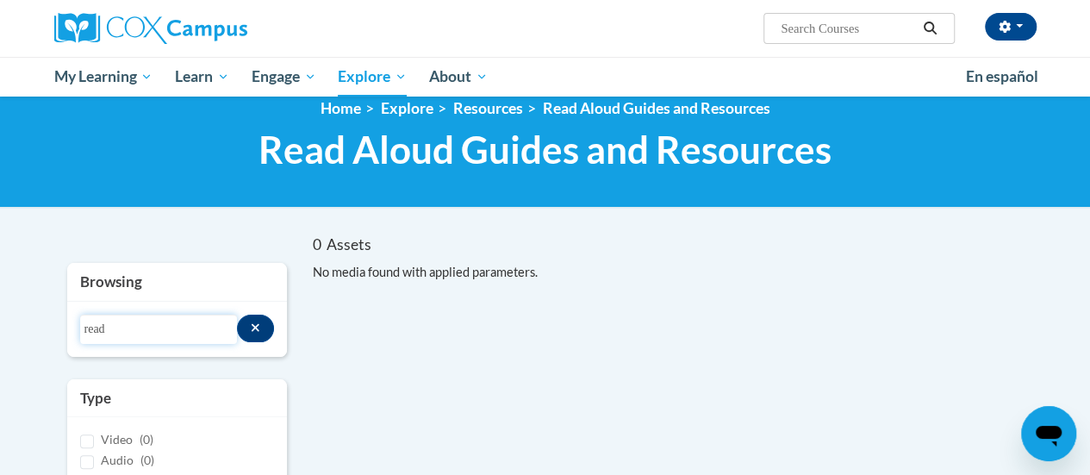
scroll to position [16, 0]
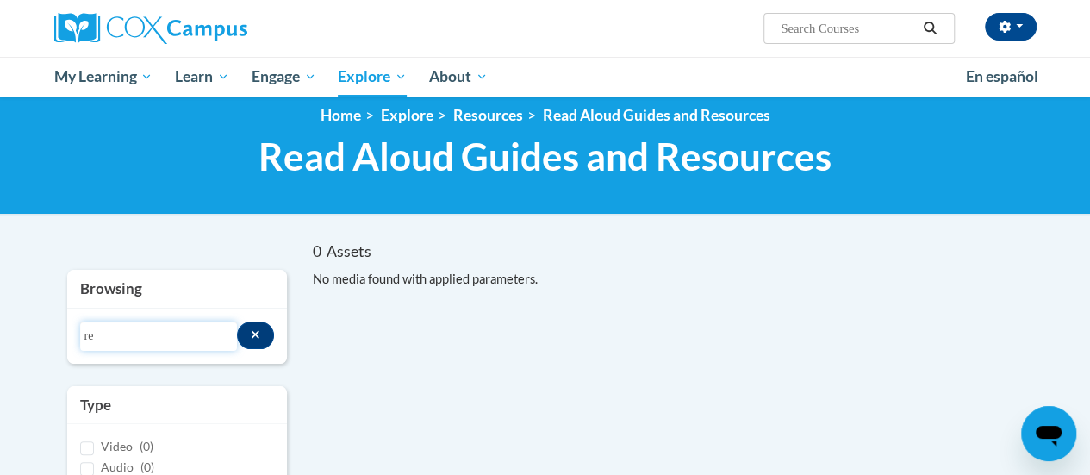
type input "r"
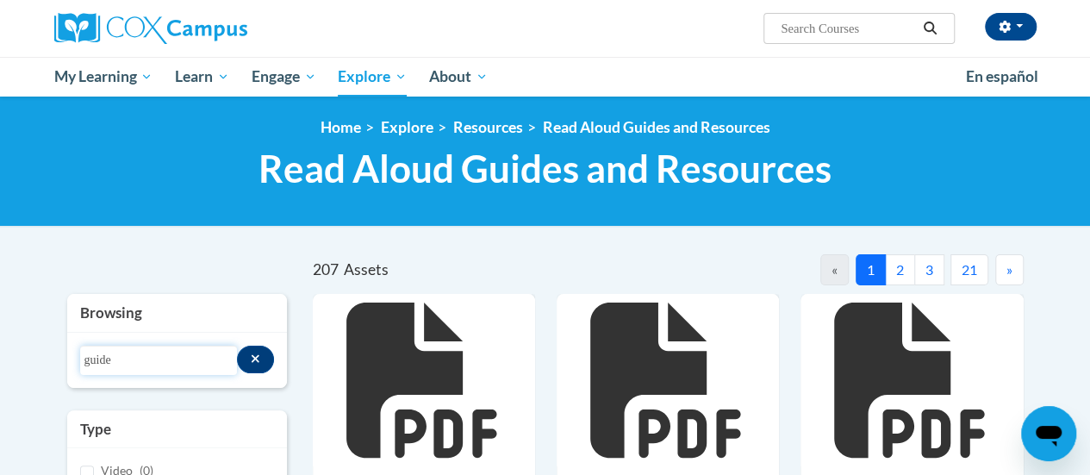
scroll to position [0, 0]
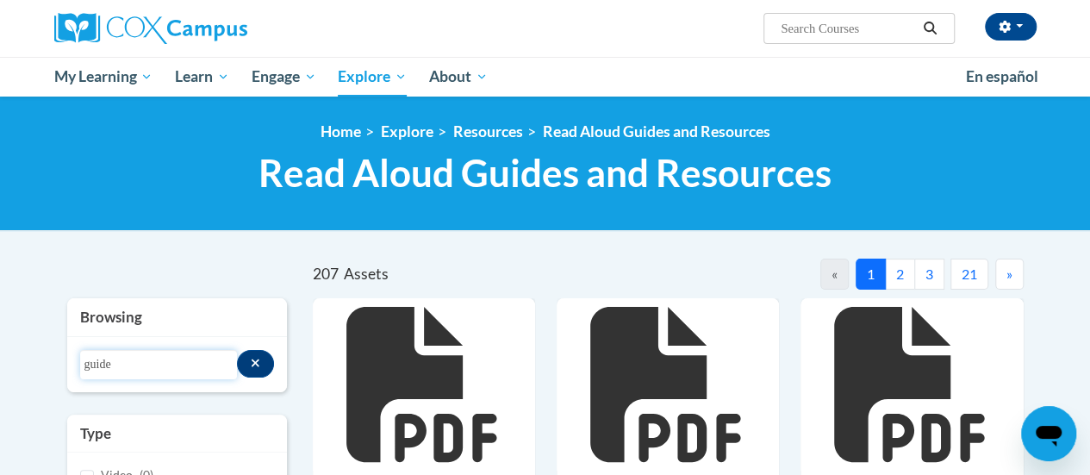
click at [138, 360] on input "guide" at bounding box center [159, 364] width 158 height 29
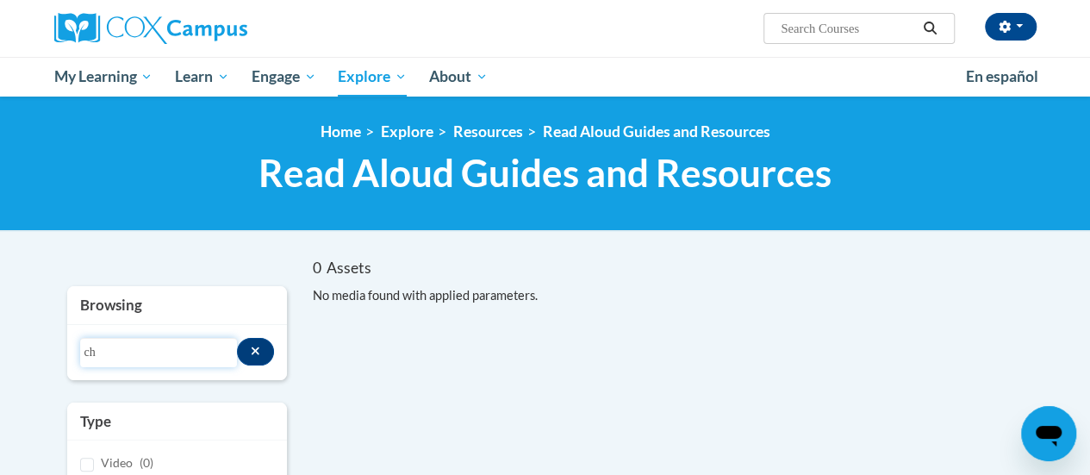
type input "c"
type input "l"
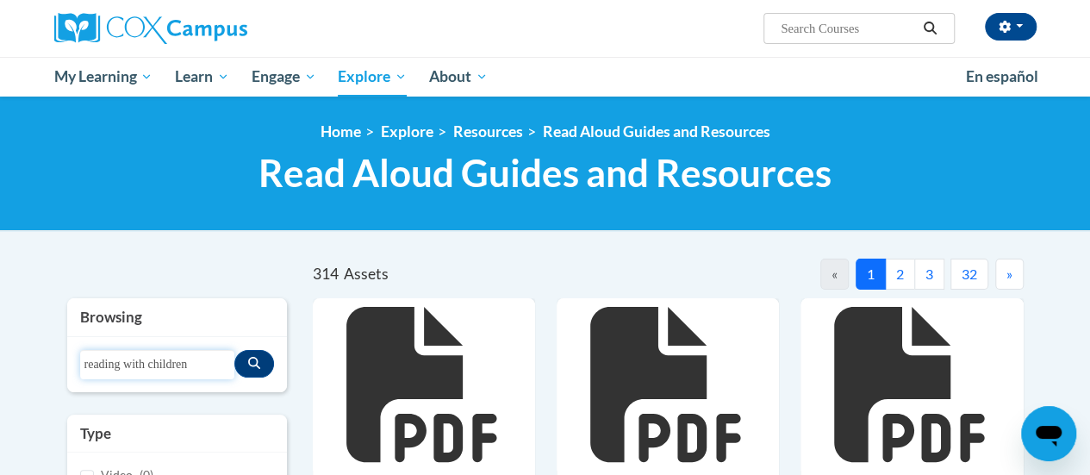
type input "reading with children"
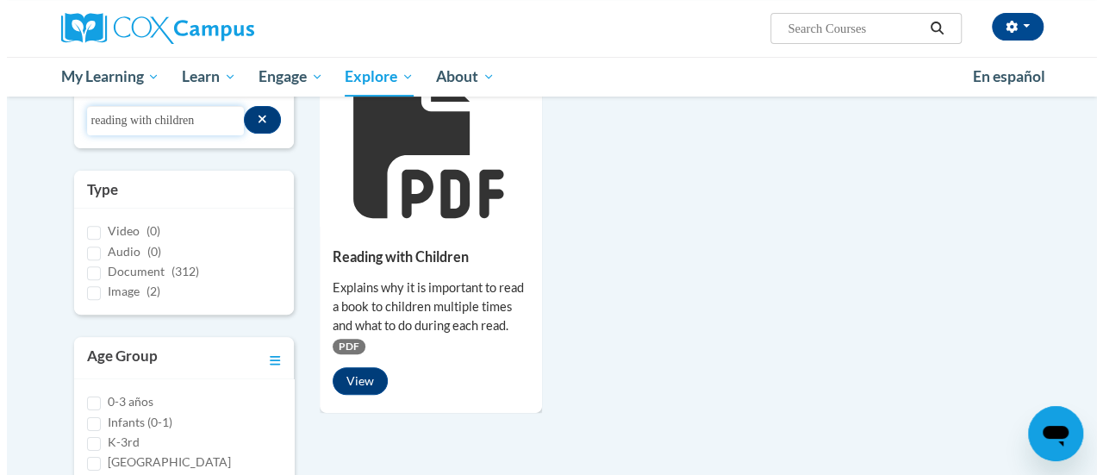
scroll to position [233, 0]
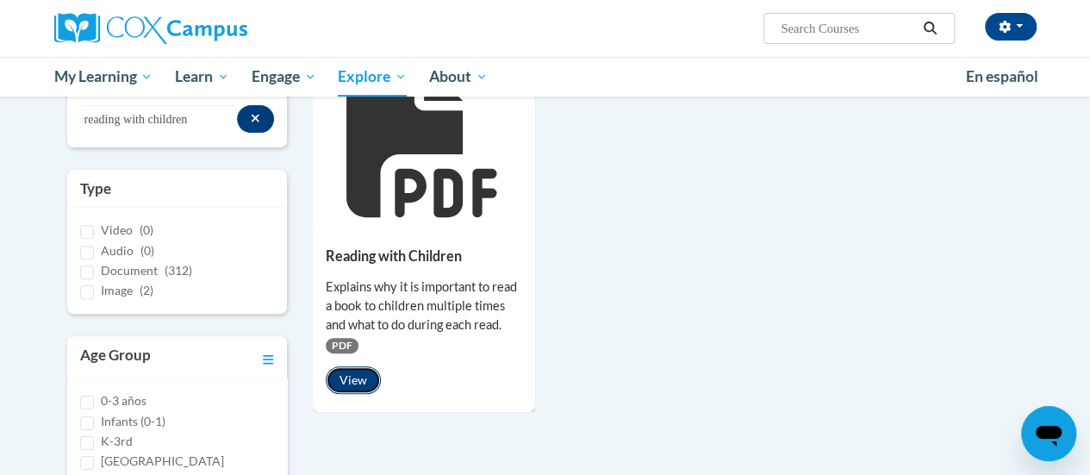
click at [350, 376] on button "View" at bounding box center [353, 380] width 55 height 28
